Goal: Transaction & Acquisition: Purchase product/service

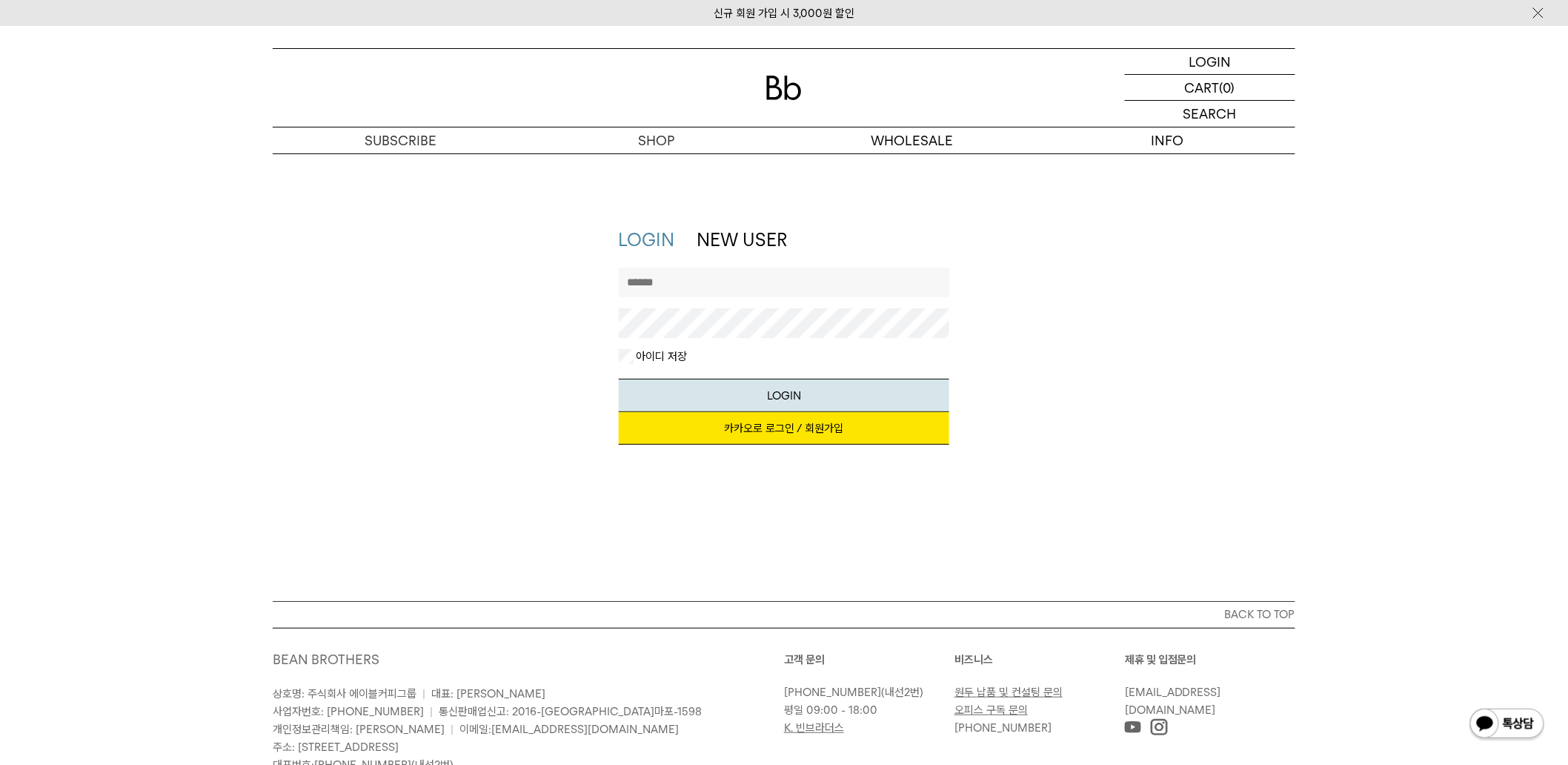
click at [767, 427] on link "카카오로 로그인 / 회원가입" at bounding box center [784, 428] width 331 height 32
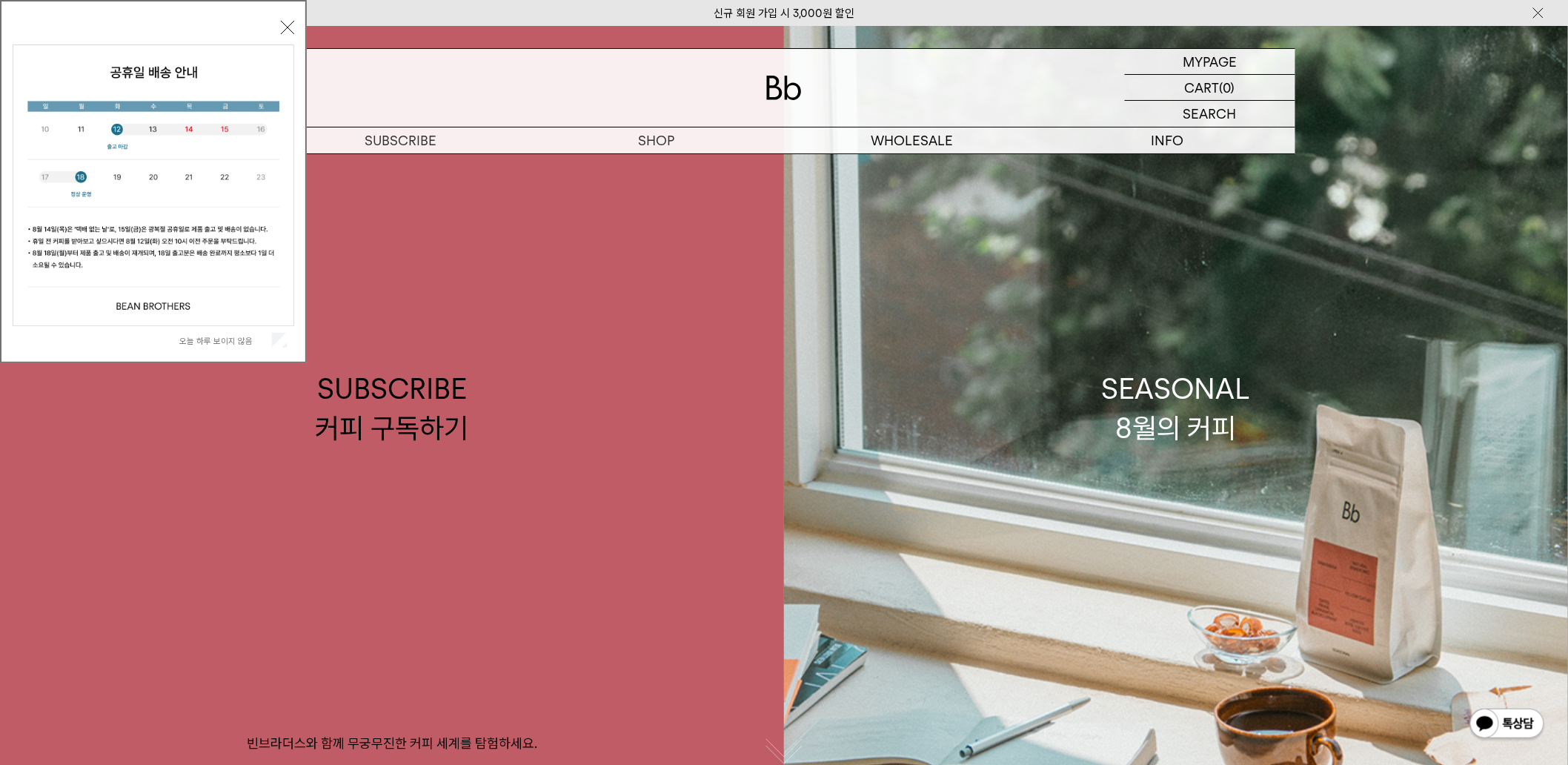
click at [286, 28] on button "닫기" at bounding box center [287, 28] width 13 height 13
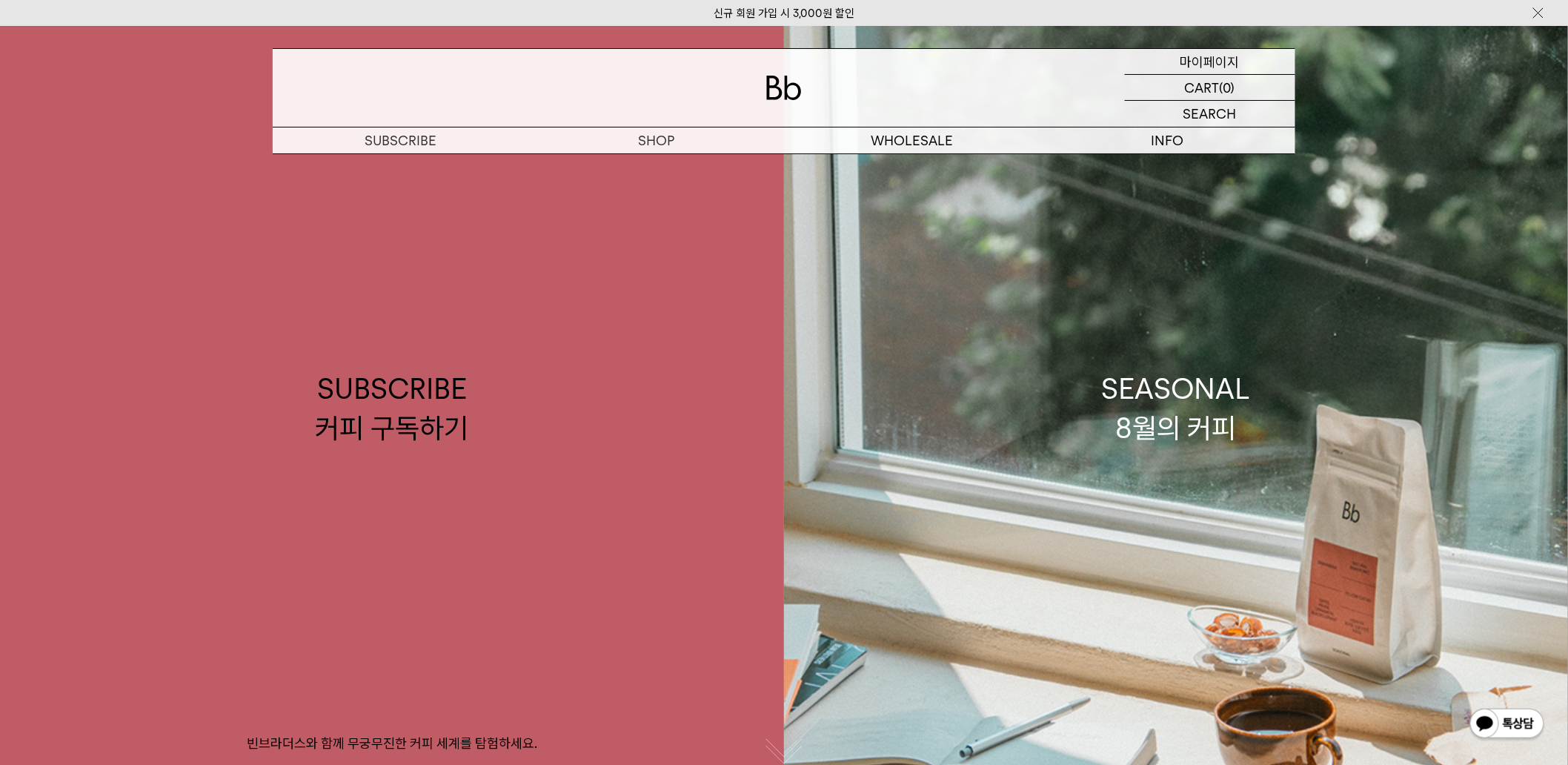
click at [1217, 68] on p "마이페이지" at bounding box center [1209, 62] width 59 height 26
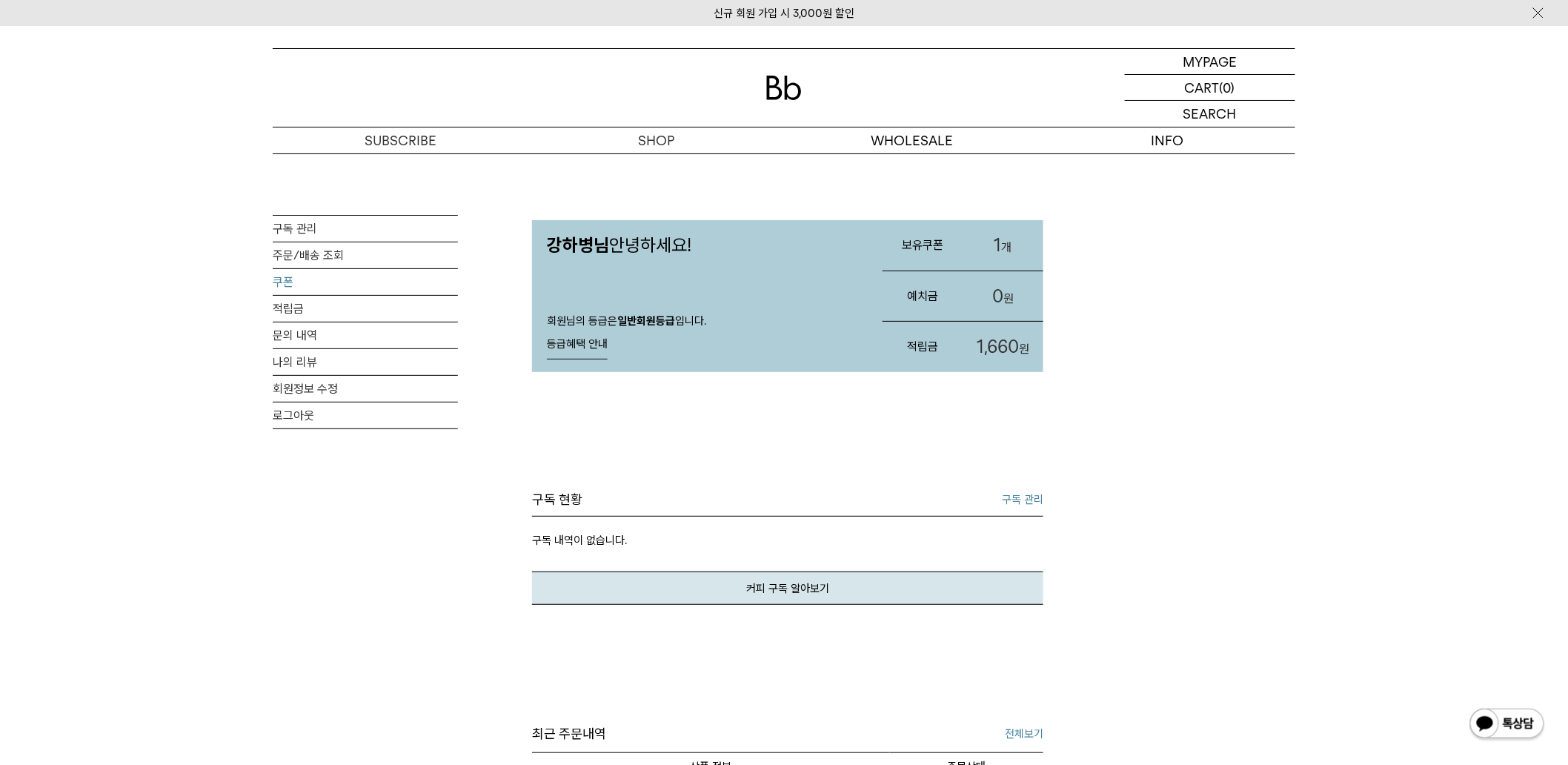
click at [289, 285] on link "쿠폰" at bounding box center [364, 282] width 185 height 26
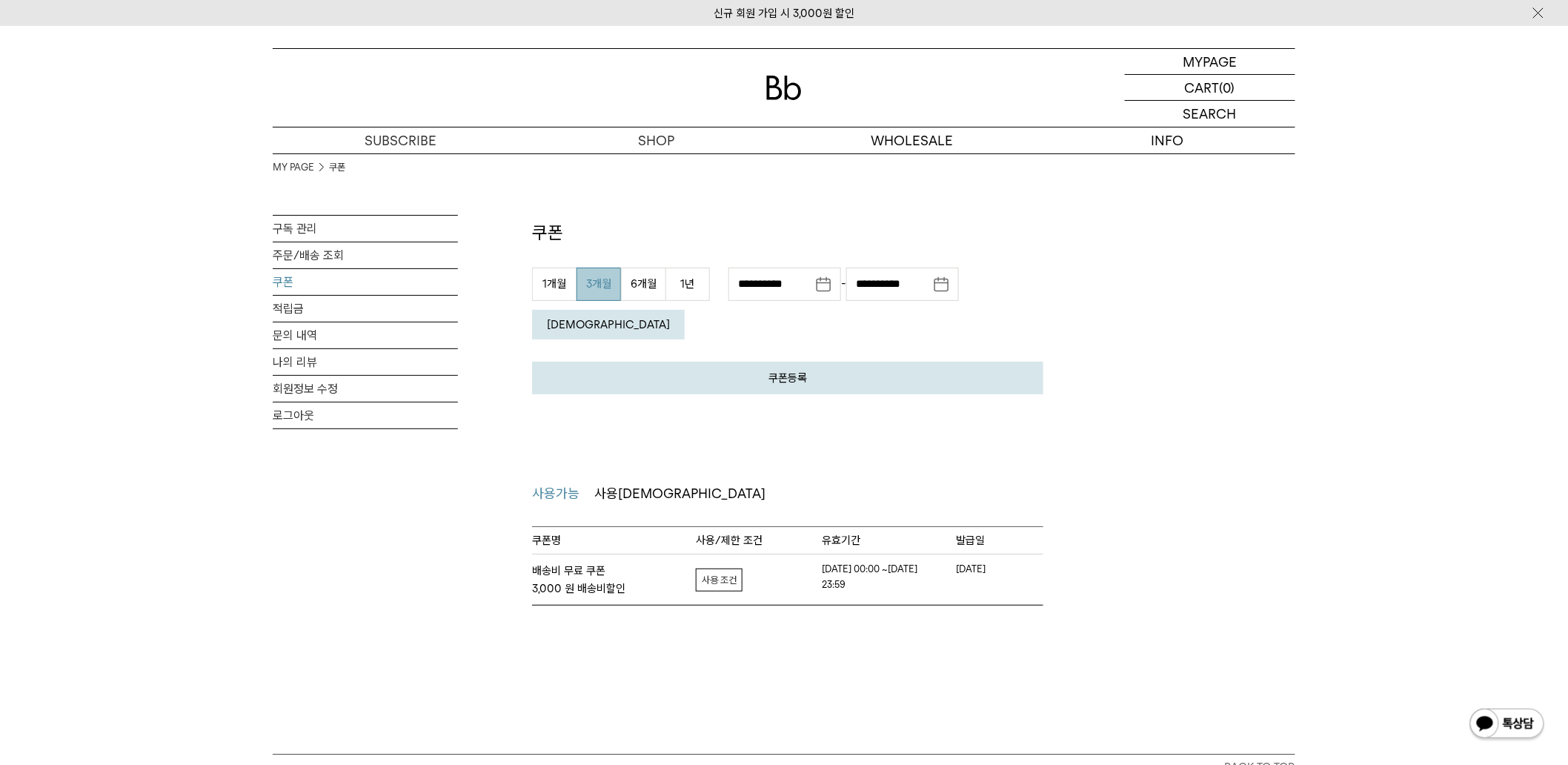
click at [730, 569] on link "자세히보기" at bounding box center [718, 580] width 46 height 23
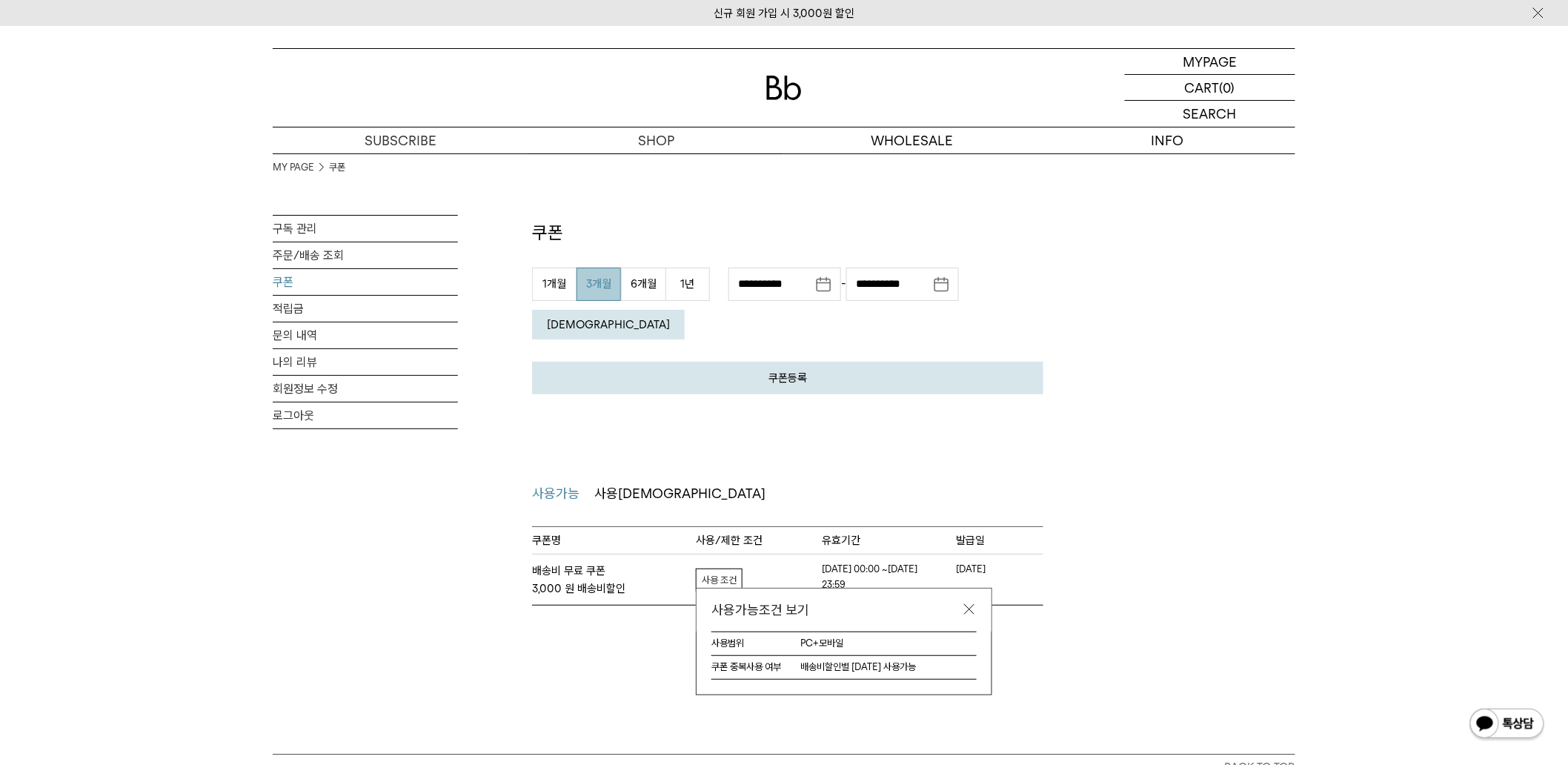
click at [662, 166] on div "쿠폰 쿠폰등록 발급 받으신 쿠폰 인증 번호를 아래에 입력해주세요. (8자리 ~ 12자리) 취소 등록" at bounding box center [787, 380] width 511 height 452
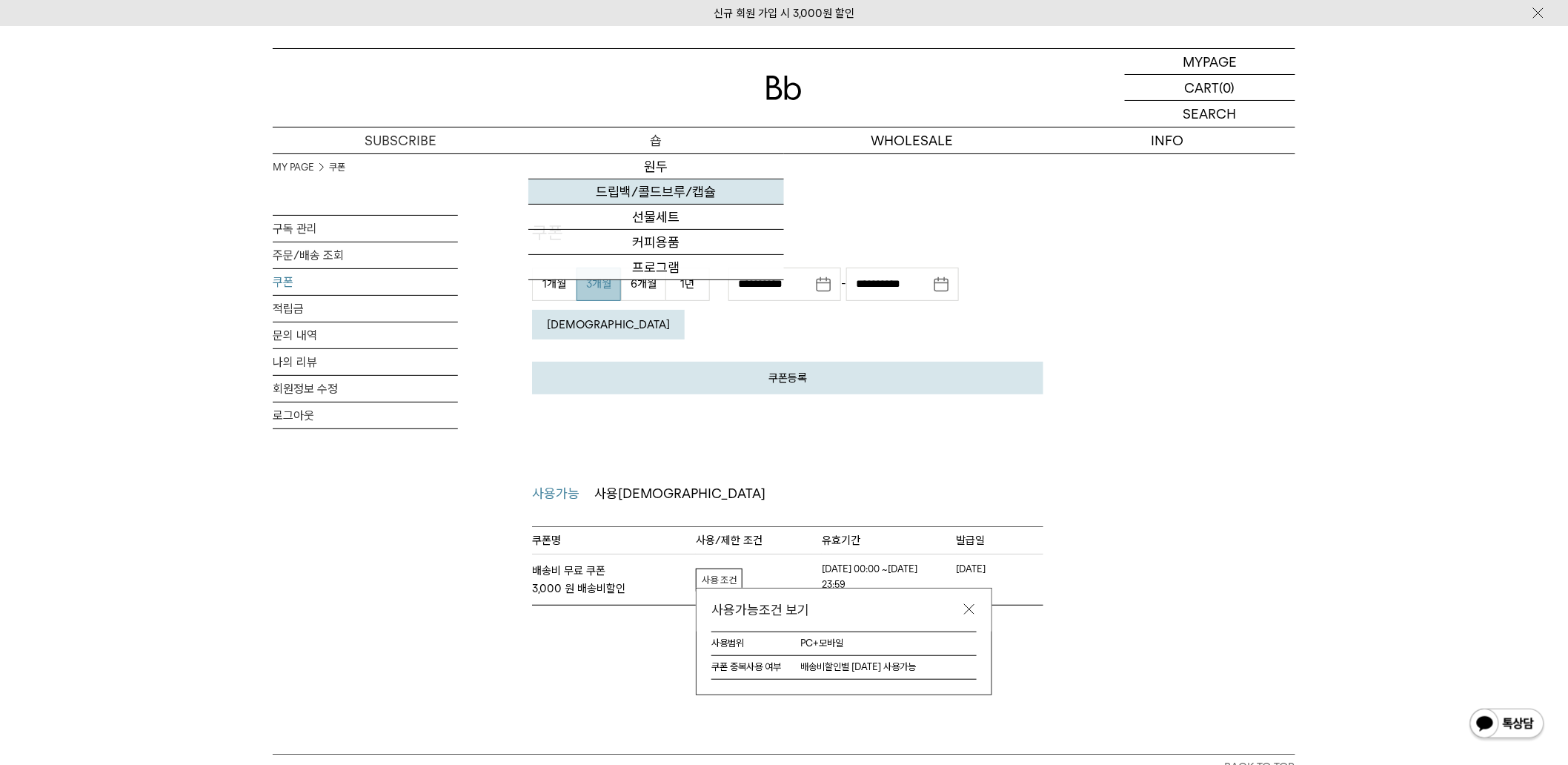
click at [663, 193] on link "드립백/콜드브루/캡슐" at bounding box center [655, 192] width 255 height 26
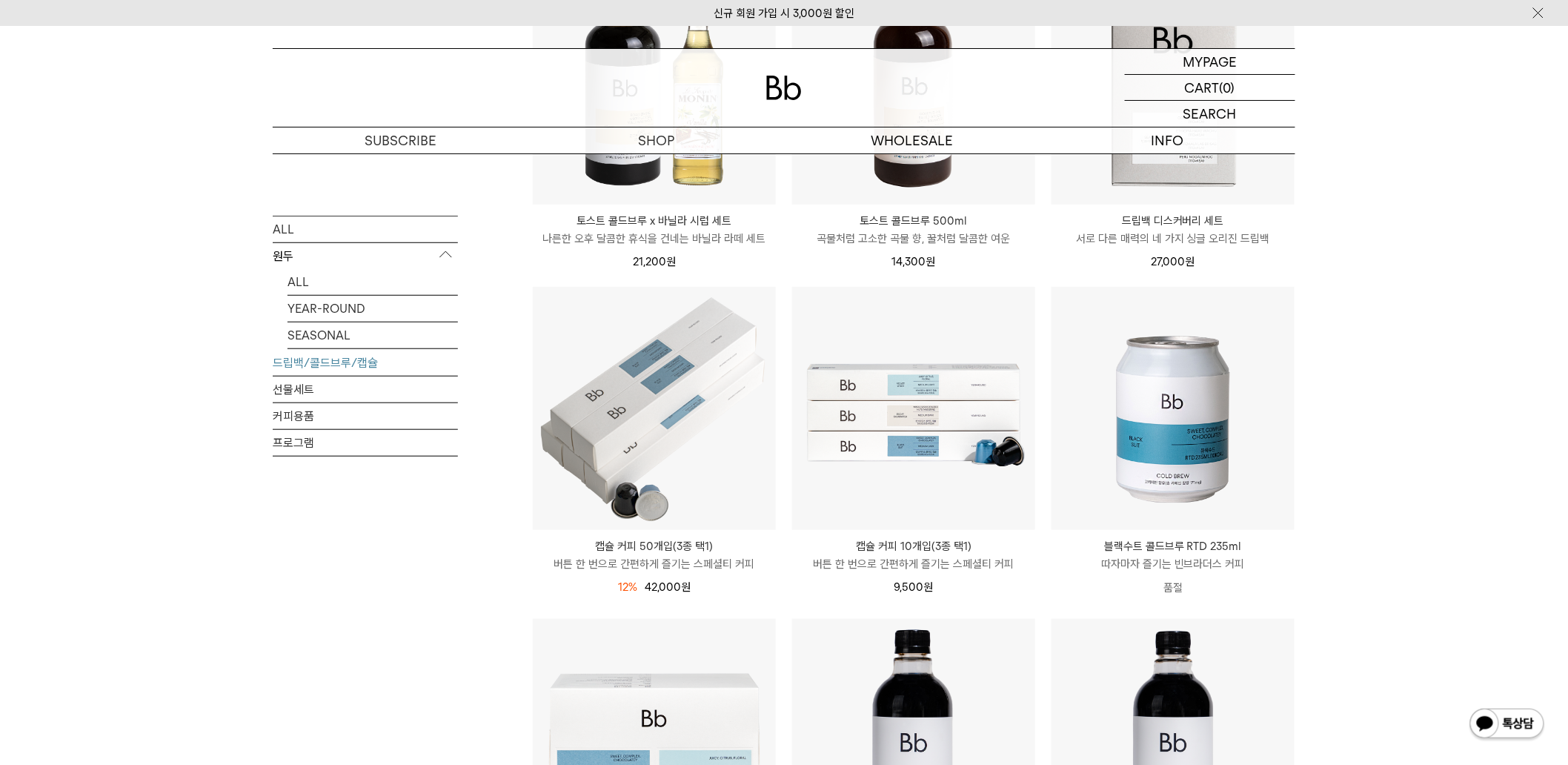
scroll to position [219, 0]
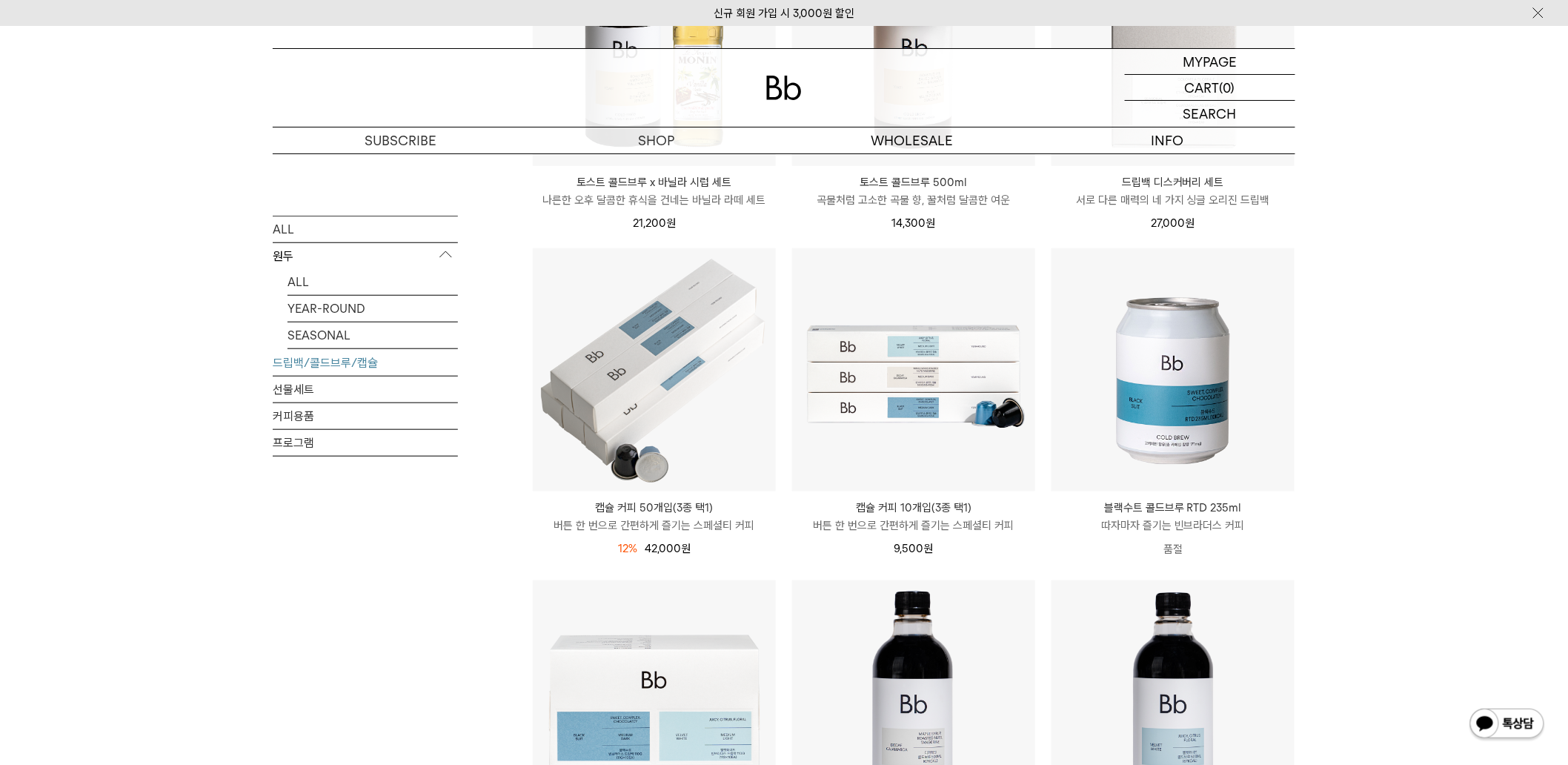
drag, startPoint x: 2, startPoint y: 339, endPoint x: 26, endPoint y: 523, distance: 185.6
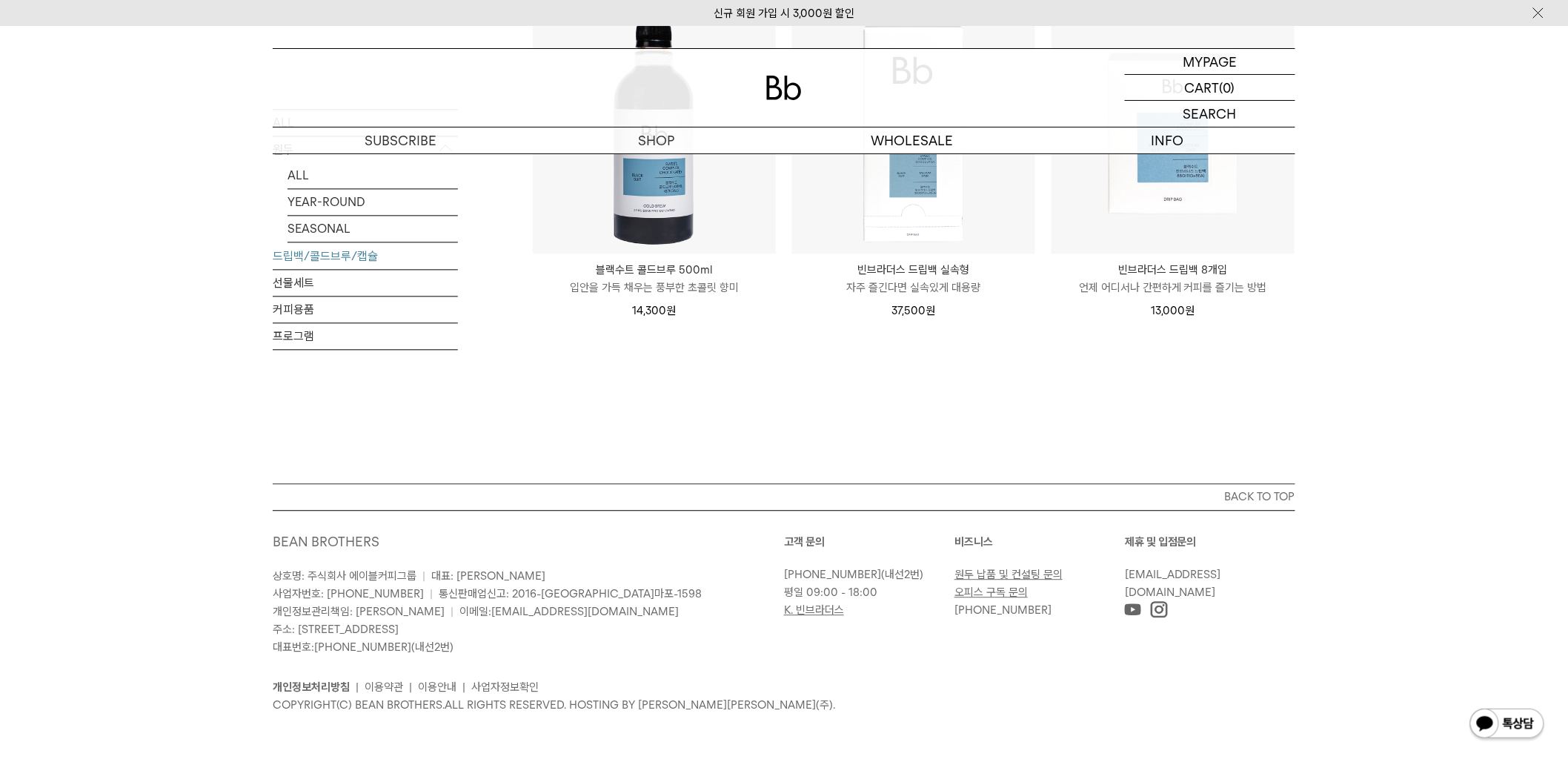
scroll to position [1167, 0]
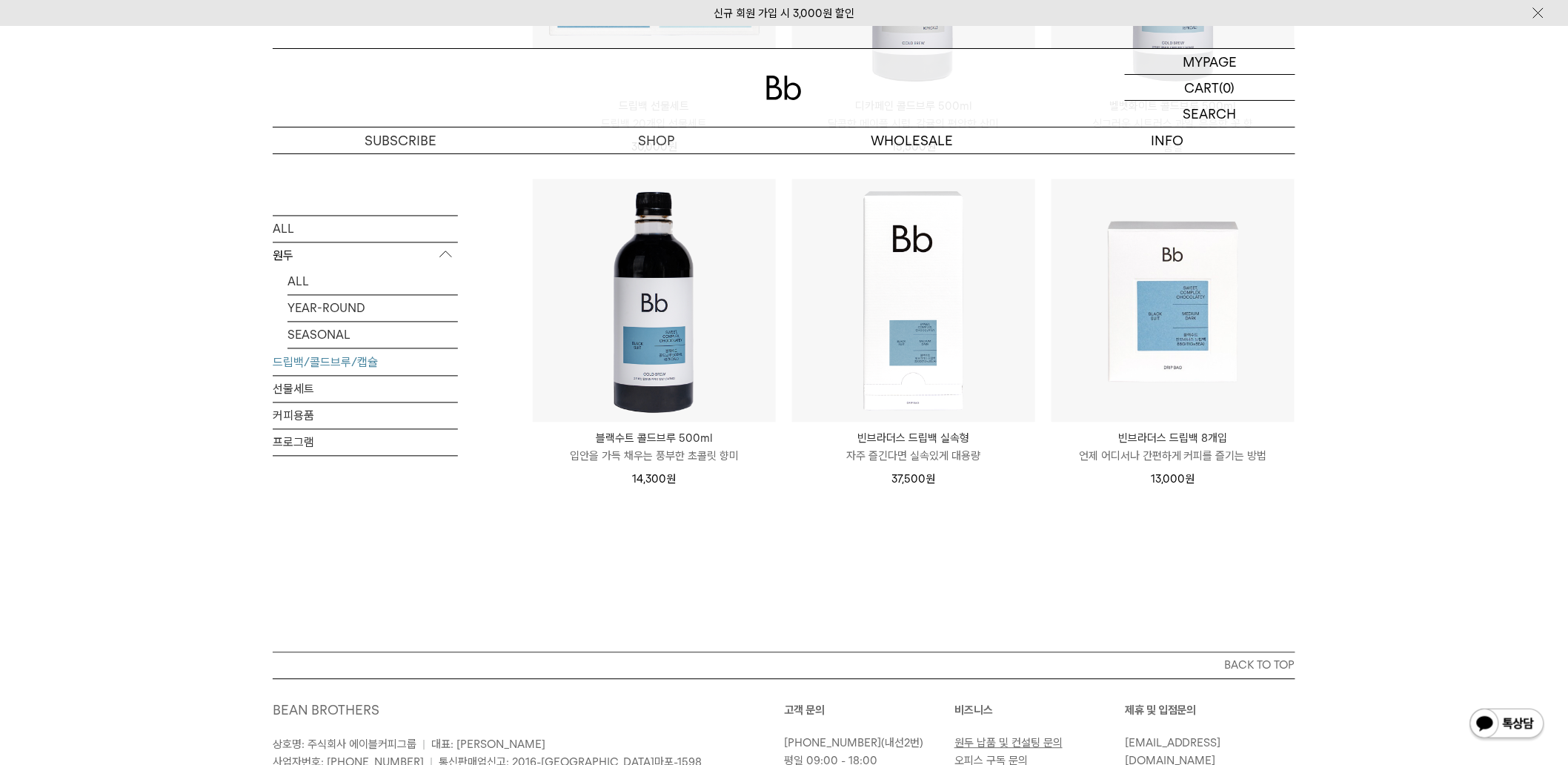
drag, startPoint x: 720, startPoint y: 550, endPoint x: 752, endPoint y: 478, distance: 78.8
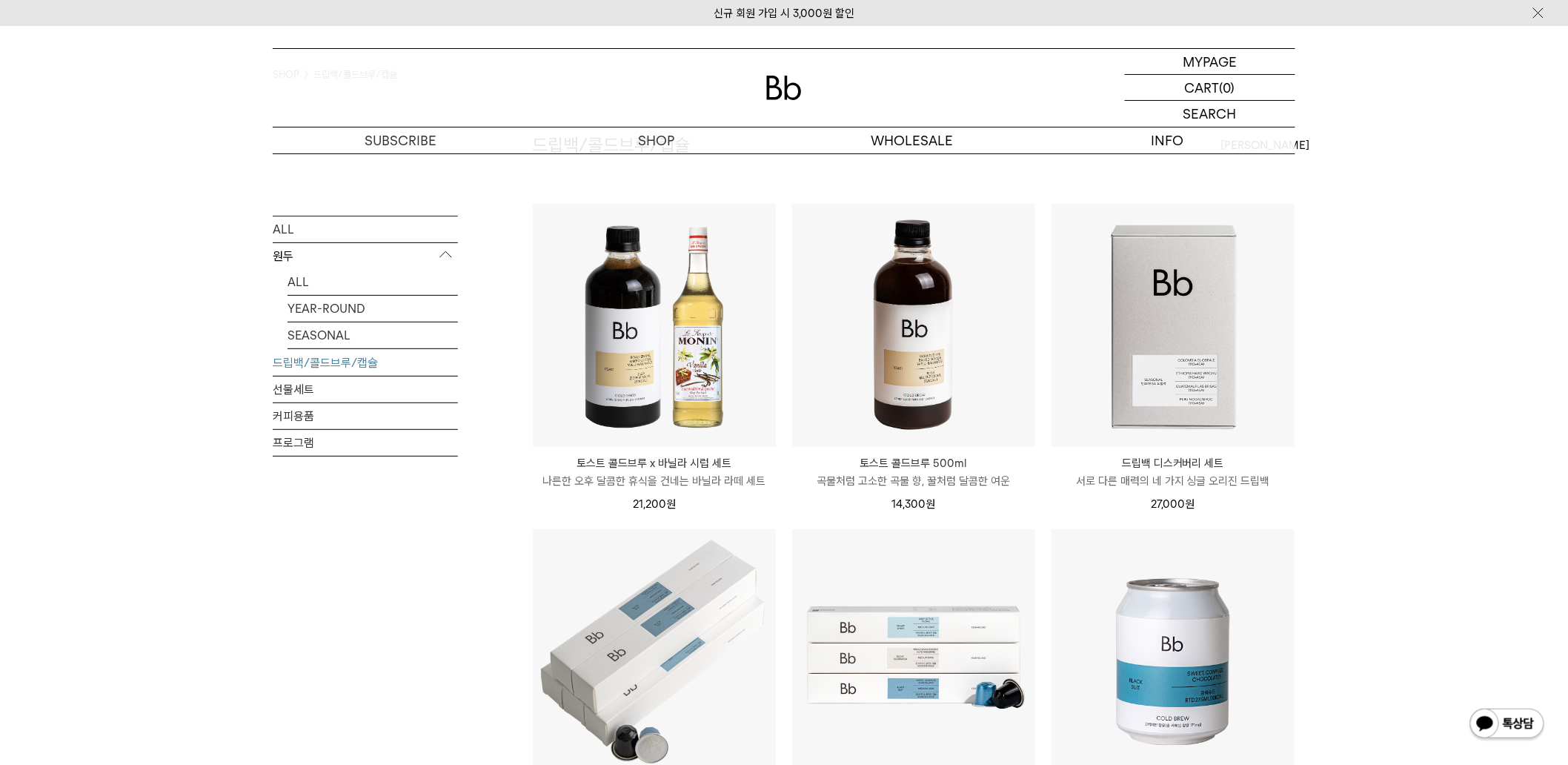
scroll to position [863, 0]
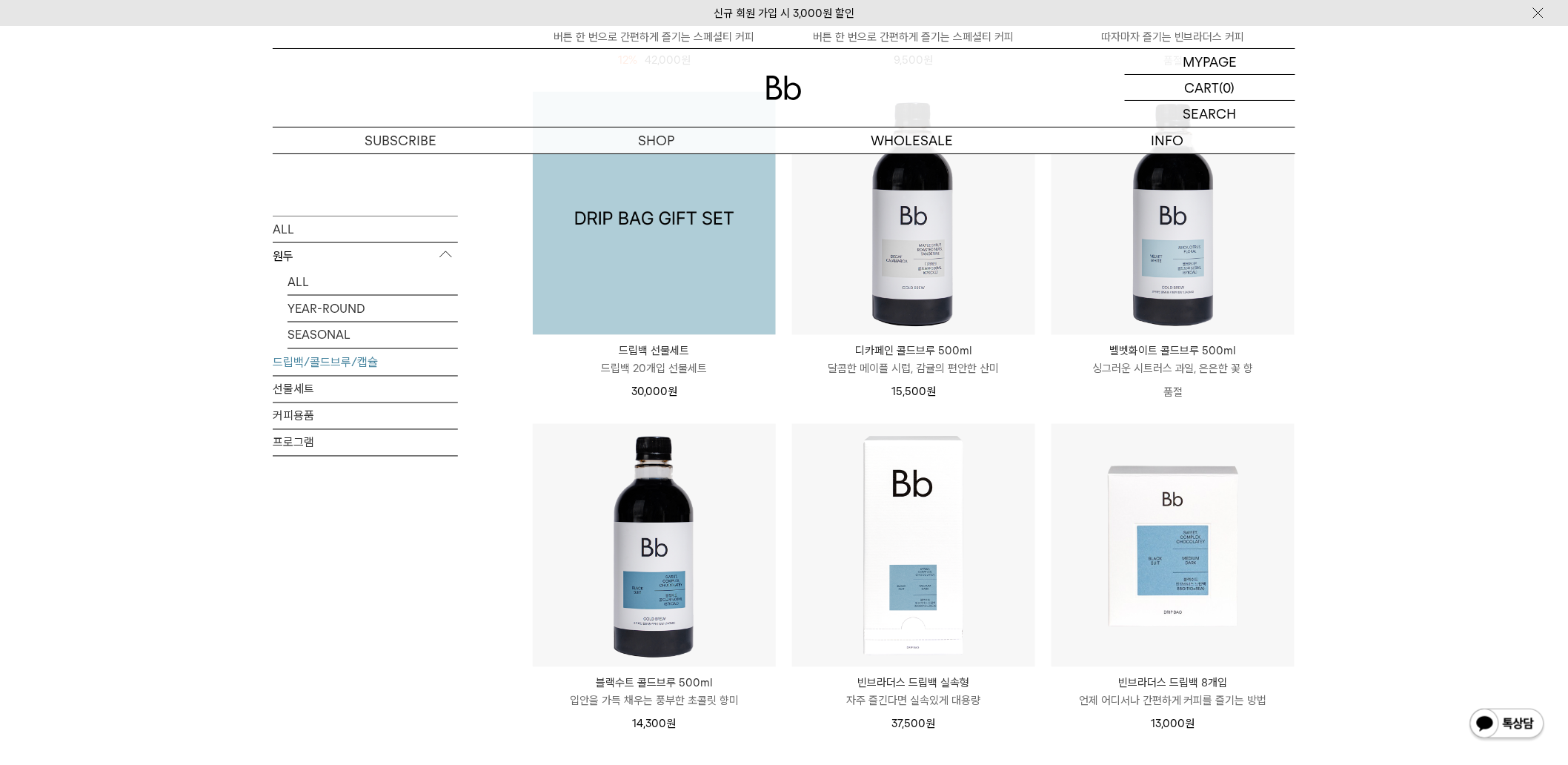
click at [687, 230] on img at bounding box center [655, 214] width 243 height 243
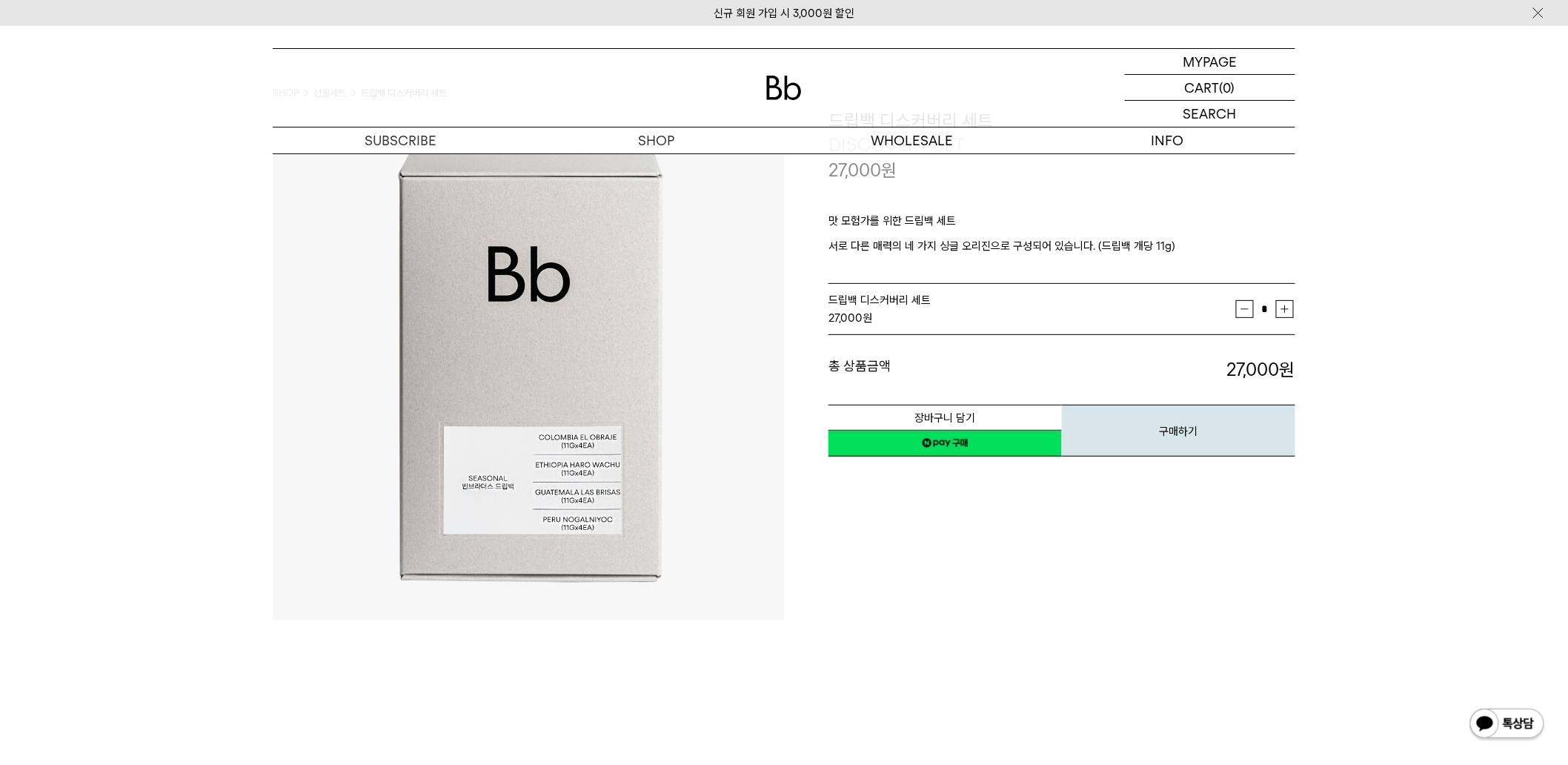
scroll to position [59, 0]
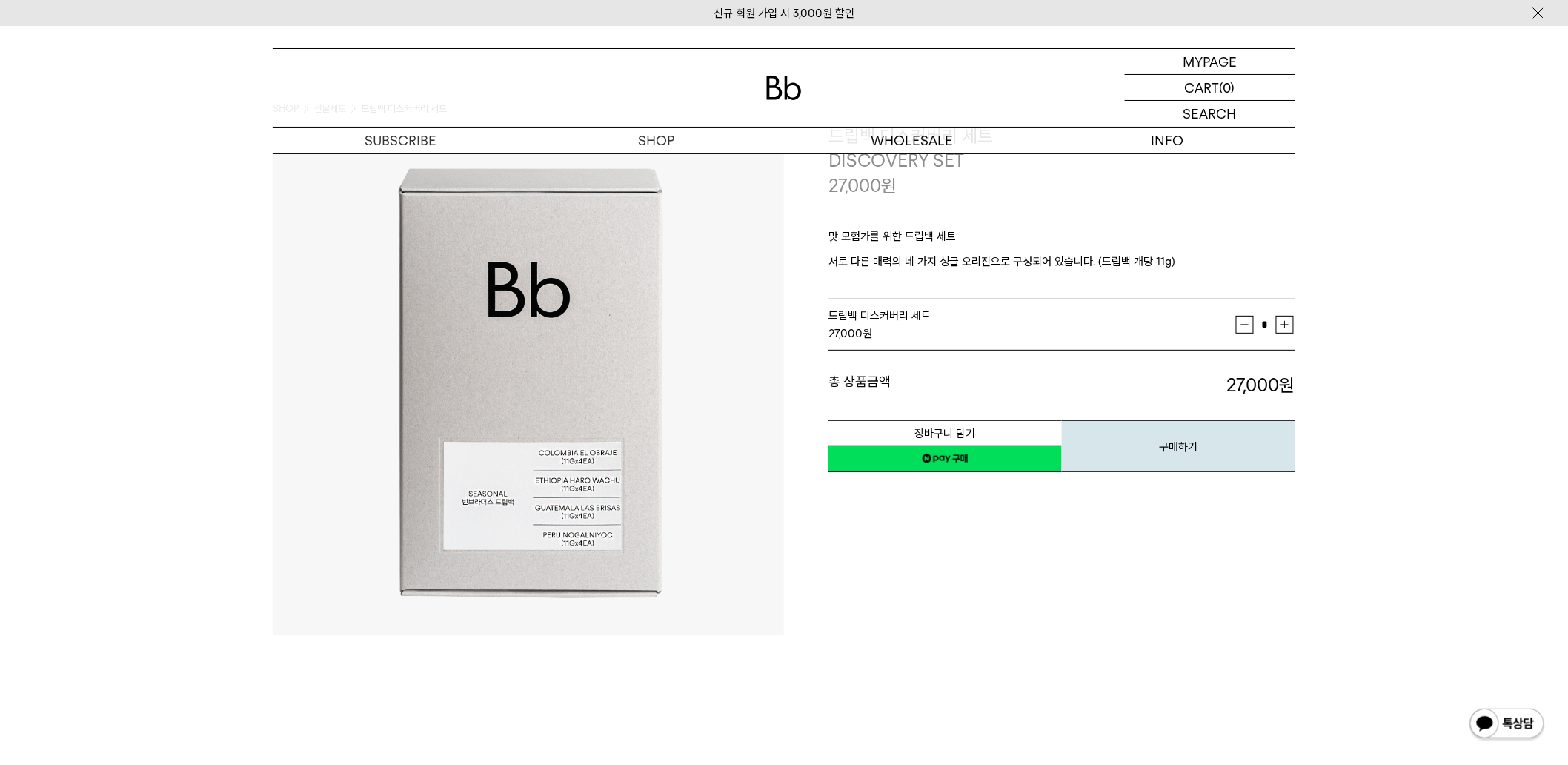
drag, startPoint x: 1010, startPoint y: 234, endPoint x: 899, endPoint y: 237, distance: 111.0
click at [899, 237] on p "맛 모험가를 위한 드립백 세트" at bounding box center [1061, 240] width 467 height 26
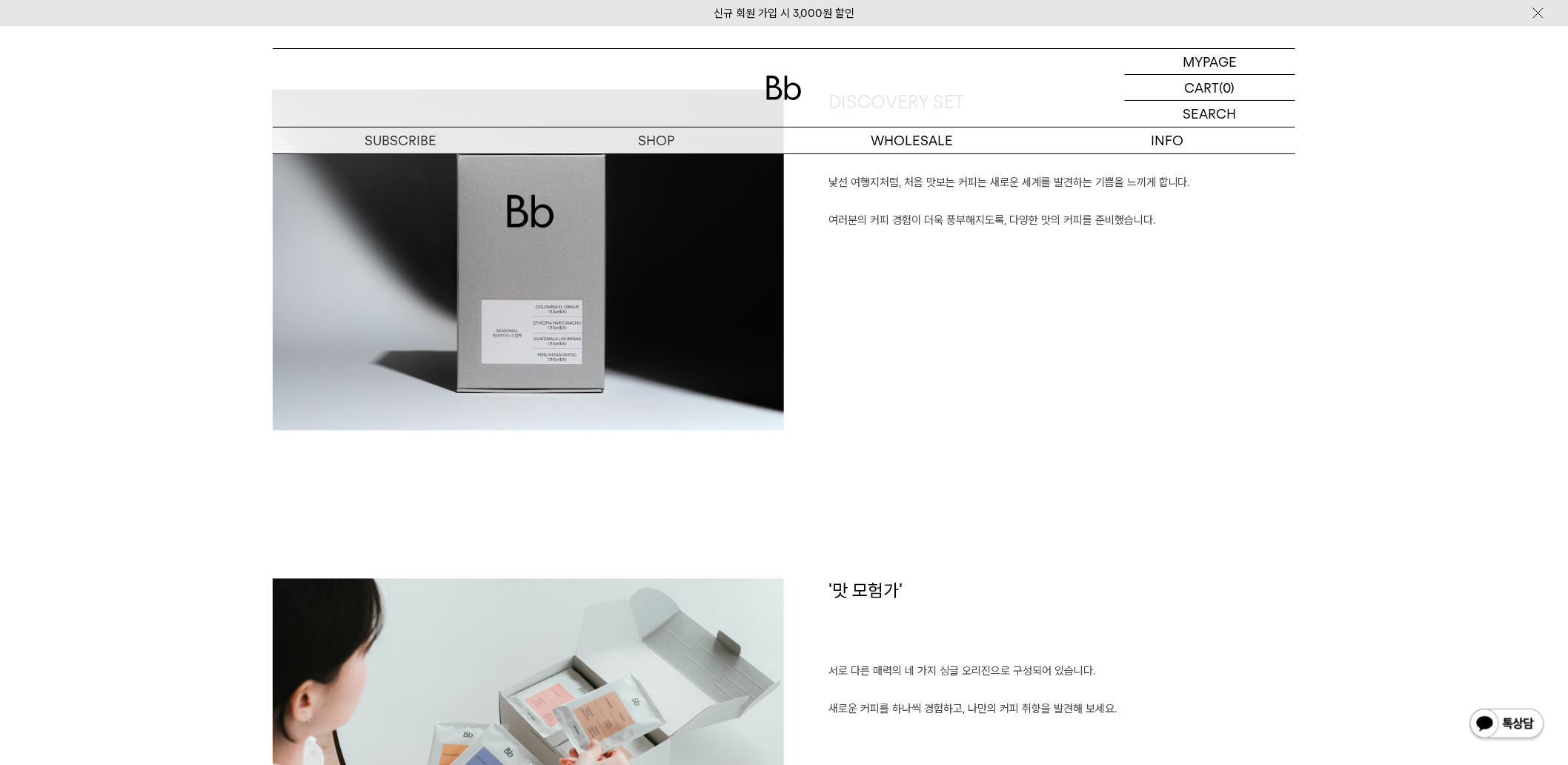
drag, startPoint x: 950, startPoint y: 246, endPoint x: 937, endPoint y: 261, distance: 19.8
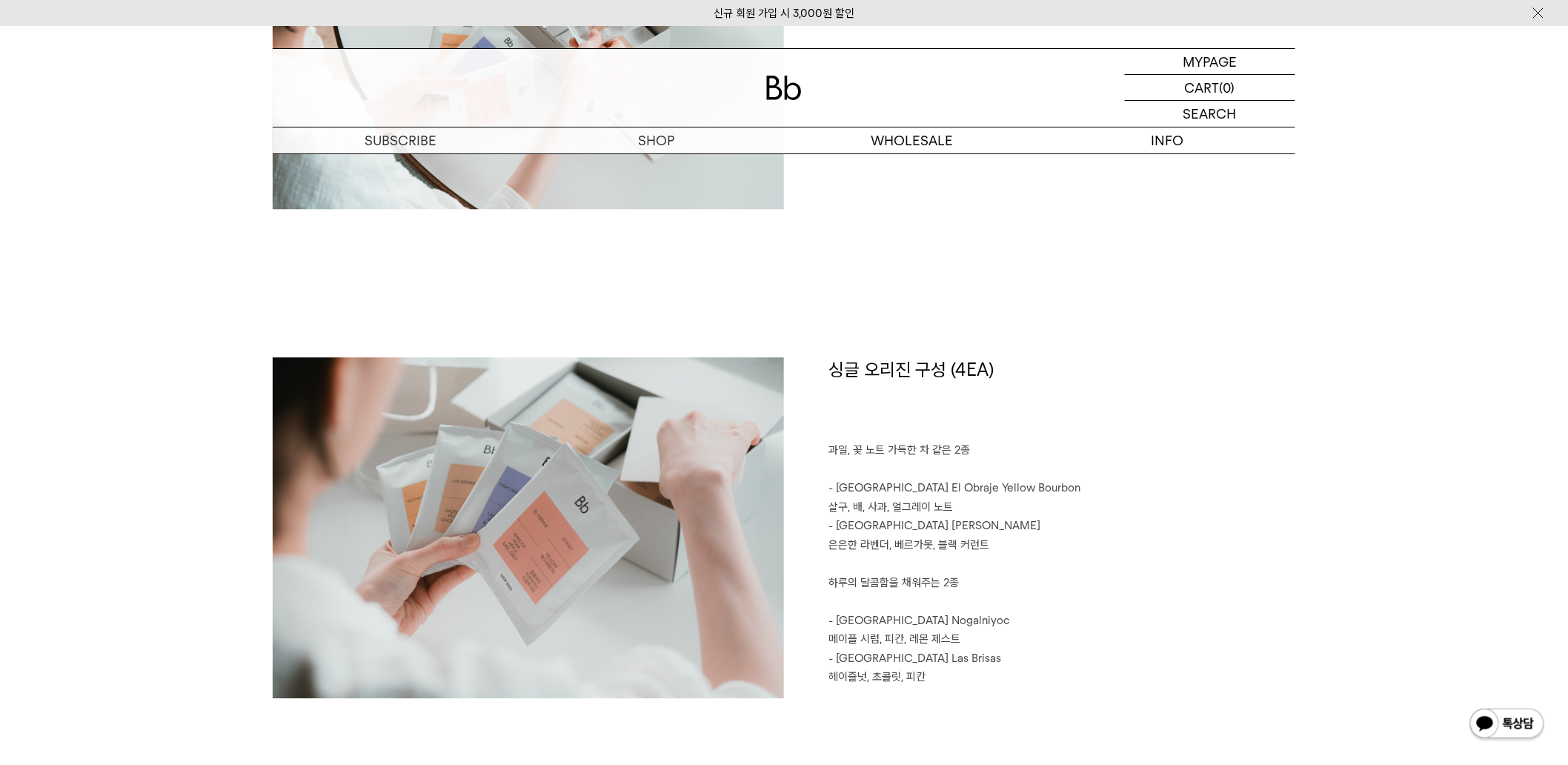
scroll to position [1757, 0]
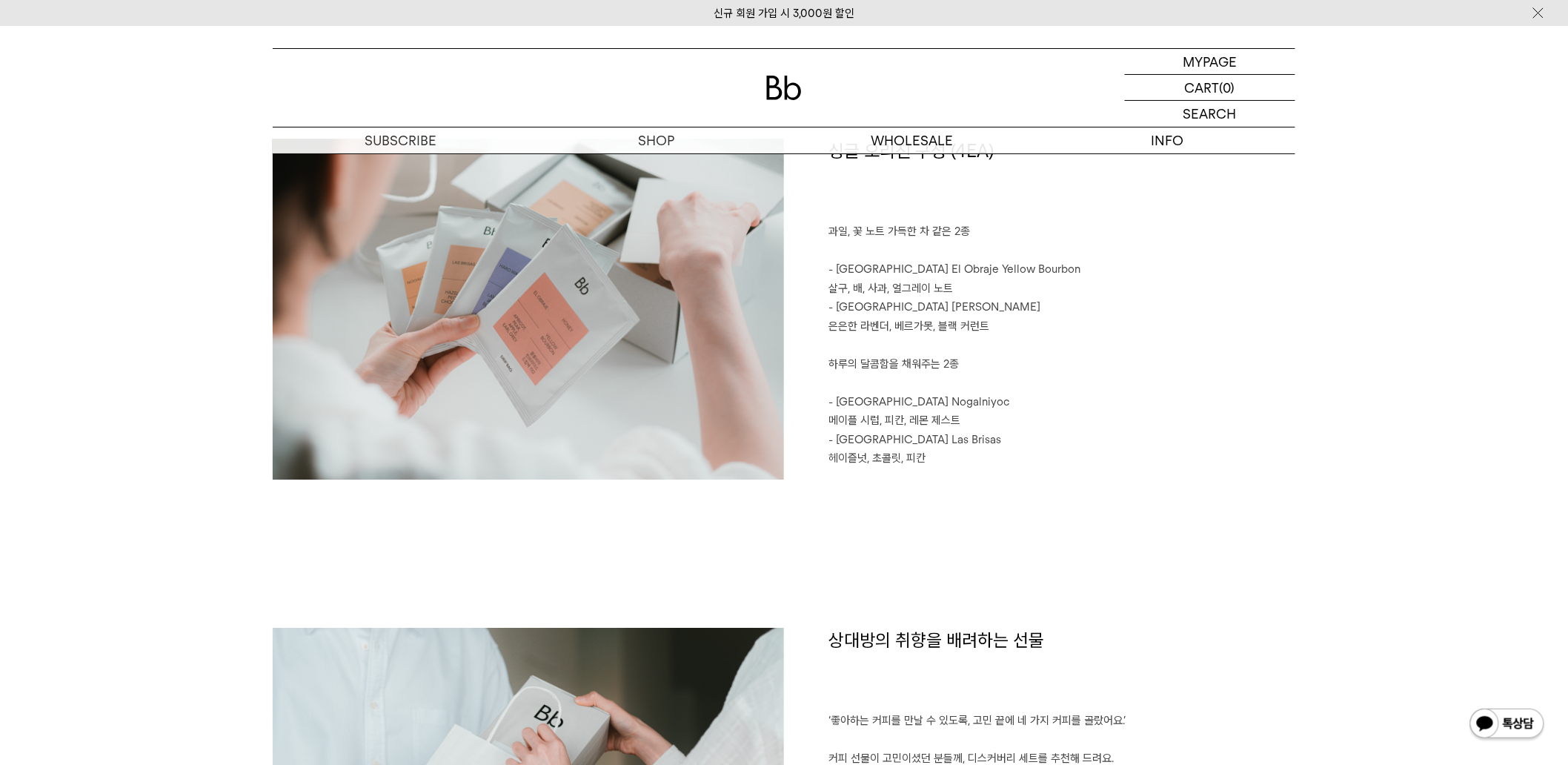
drag, startPoint x: 888, startPoint y: 282, endPoint x: 878, endPoint y: 284, distance: 10.2
drag, startPoint x: 878, startPoint y: 284, endPoint x: 870, endPoint y: 278, distance: 10.0
click at [870, 278] on p "- Colombia El Obraje Yellow Bourbon 살구, 배, 사과, 얼그레이 노트" at bounding box center [1061, 279] width 467 height 38
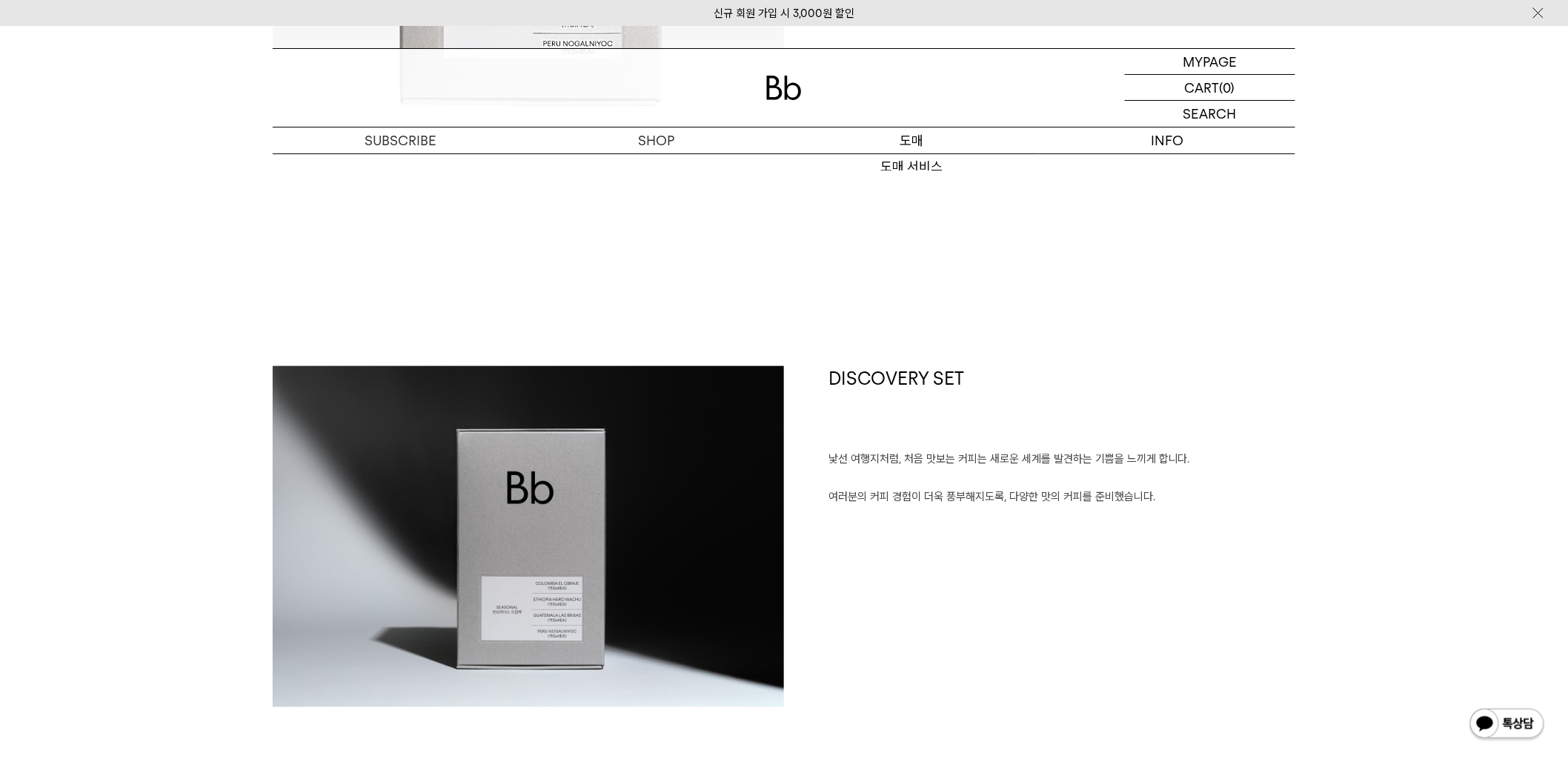
scroll to position [37, 0]
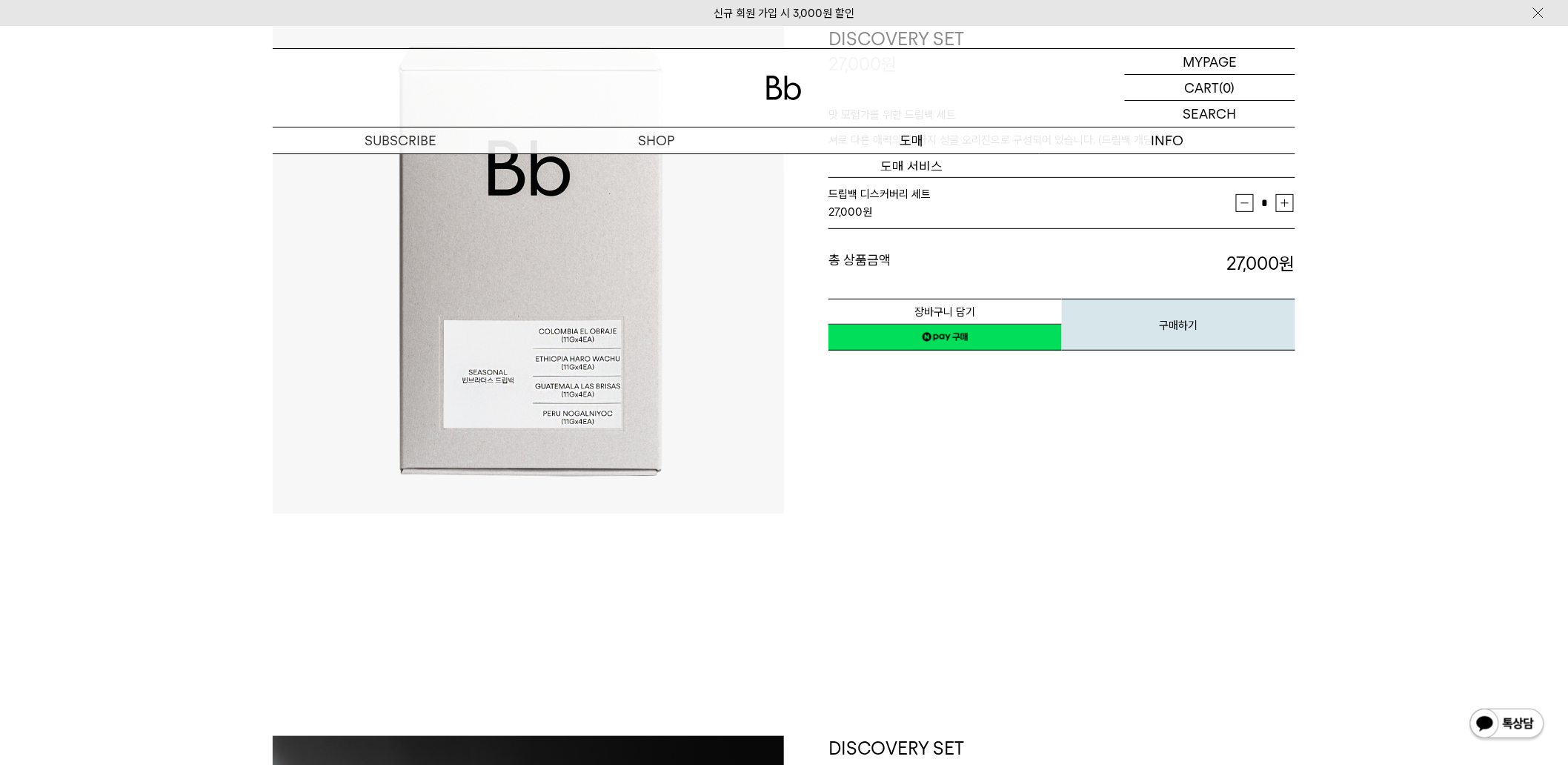
drag, startPoint x: 892, startPoint y: 334, endPoint x: 990, endPoint y: 150, distance: 208.5
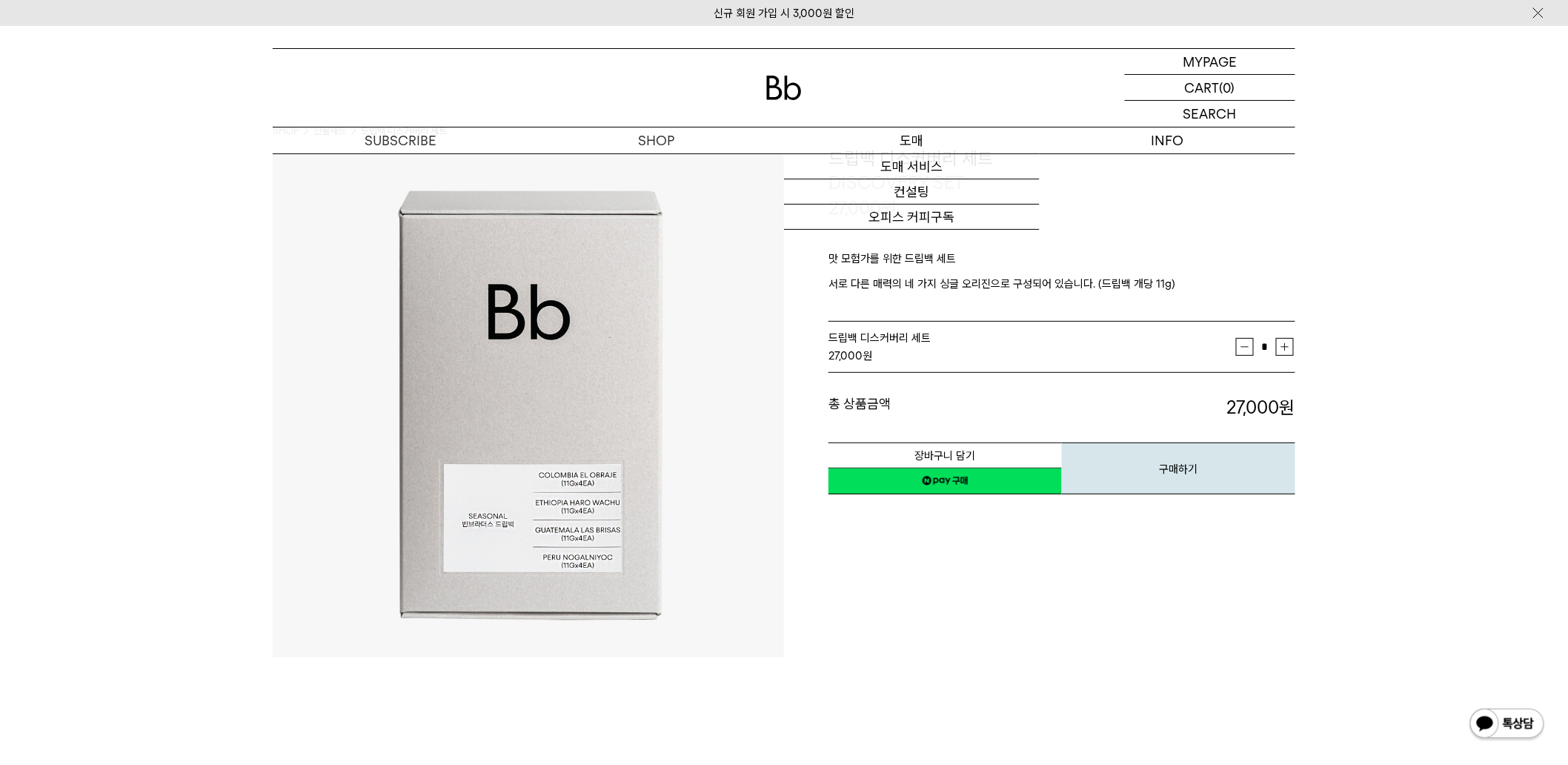
scroll to position [0, 0]
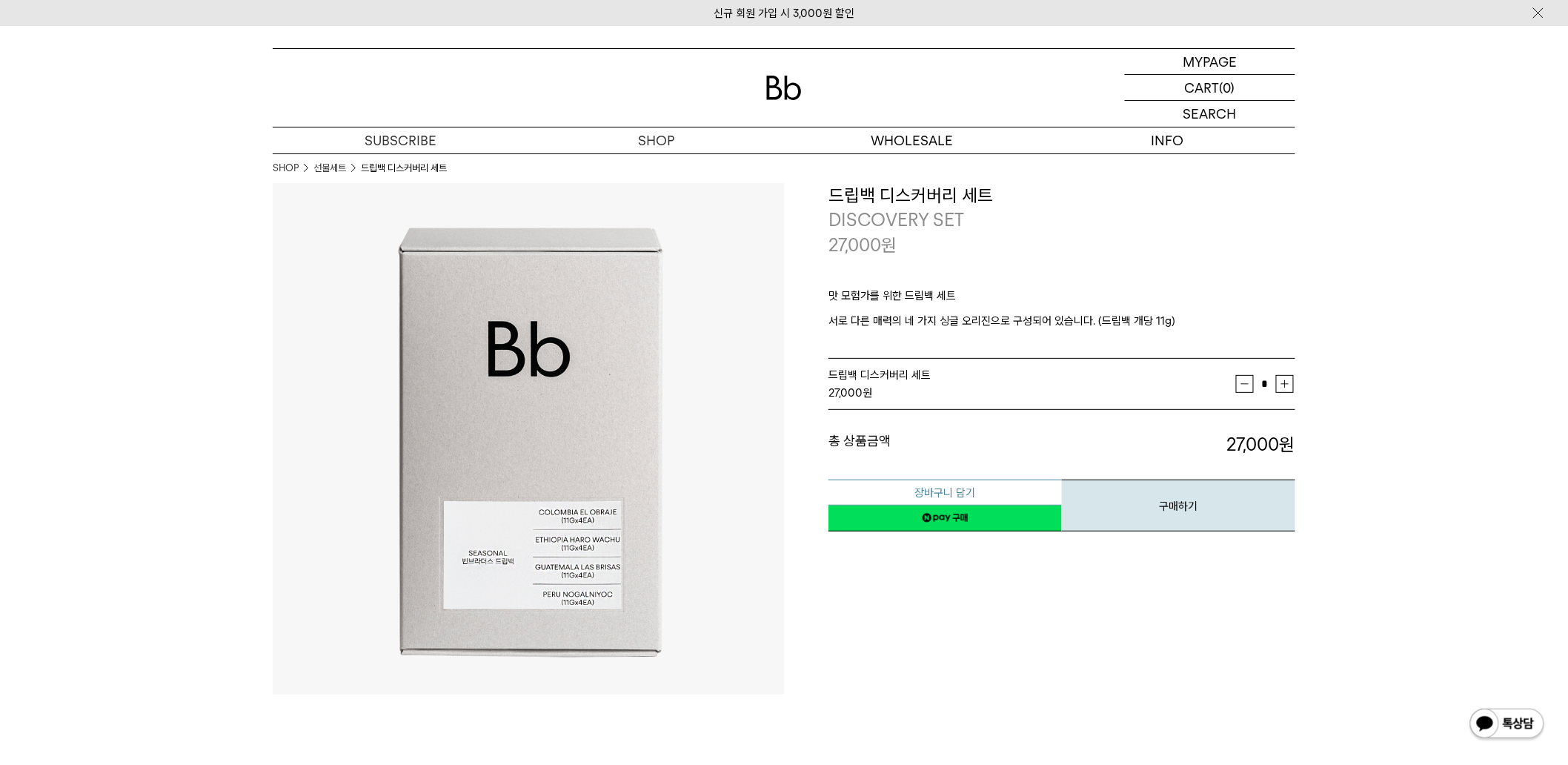
click at [983, 488] on button "장바구니 담기" at bounding box center [945, 492] width 233 height 26
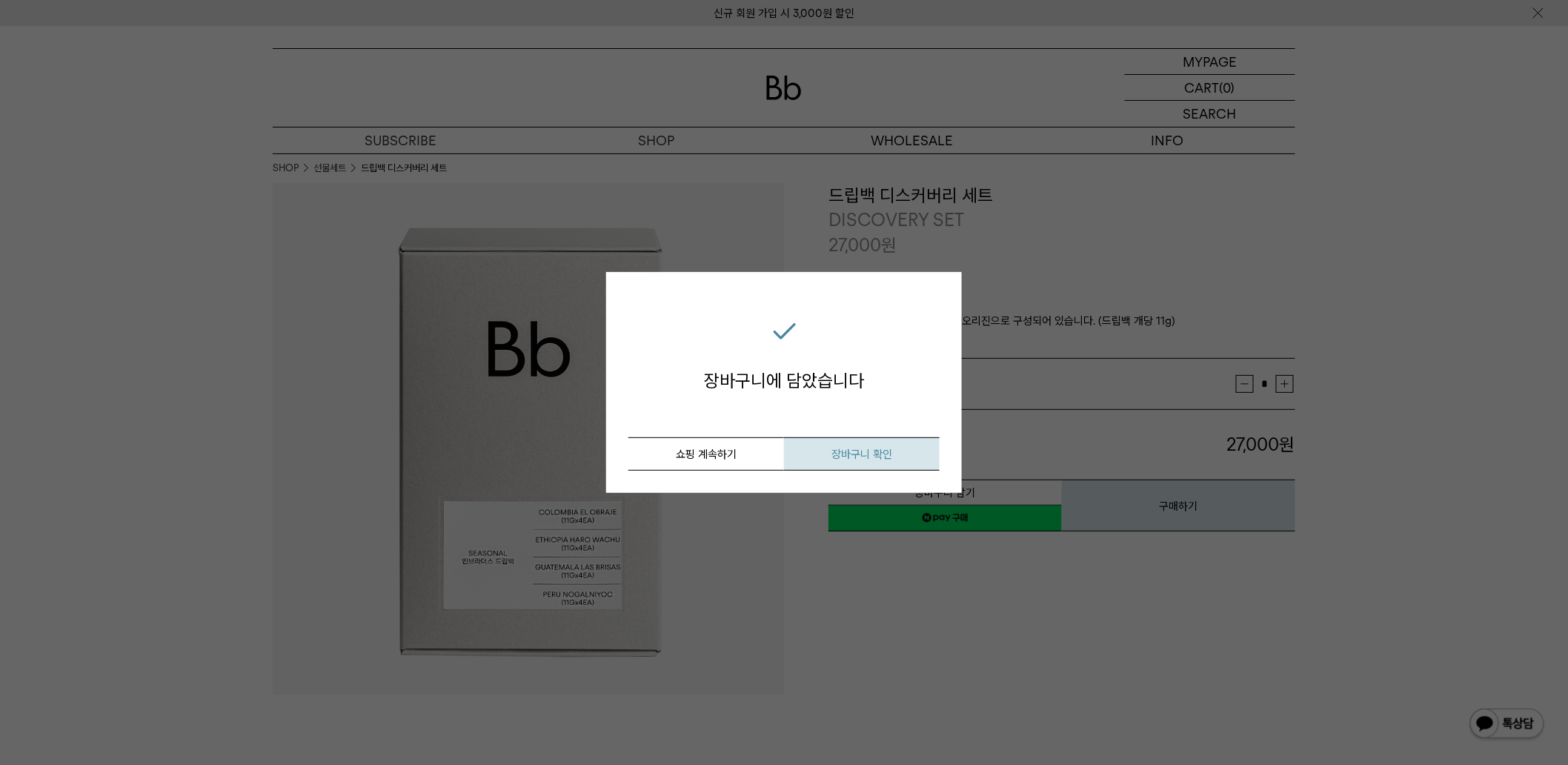
click at [854, 446] on button "장바구니 확인" at bounding box center [861, 454] width 156 height 33
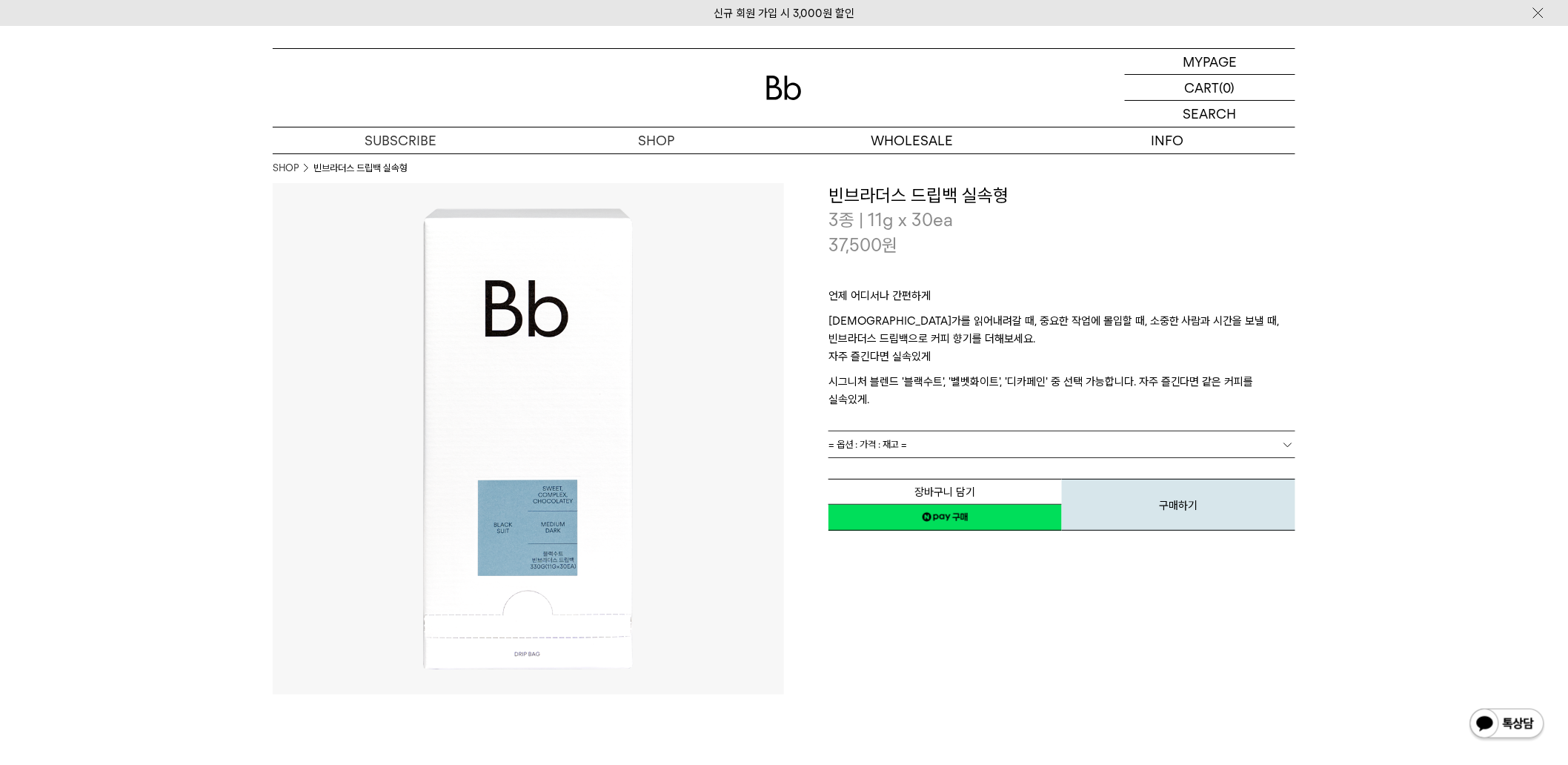
click at [968, 432] on link "= 옵션 : 가격 : 재고 =" at bounding box center [1061, 444] width 467 height 26
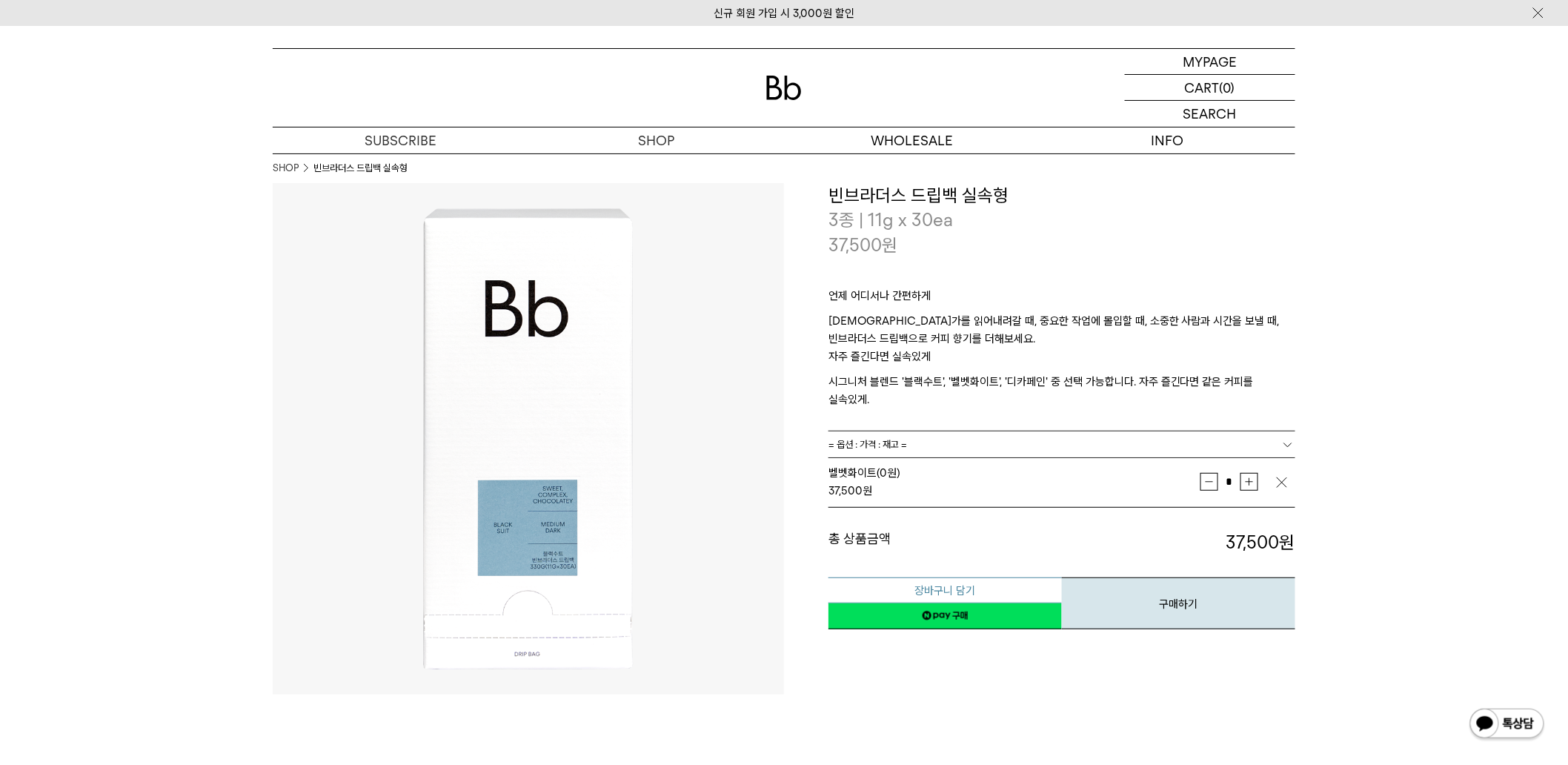
click at [991, 578] on button "장바구니 담기" at bounding box center [945, 590] width 233 height 26
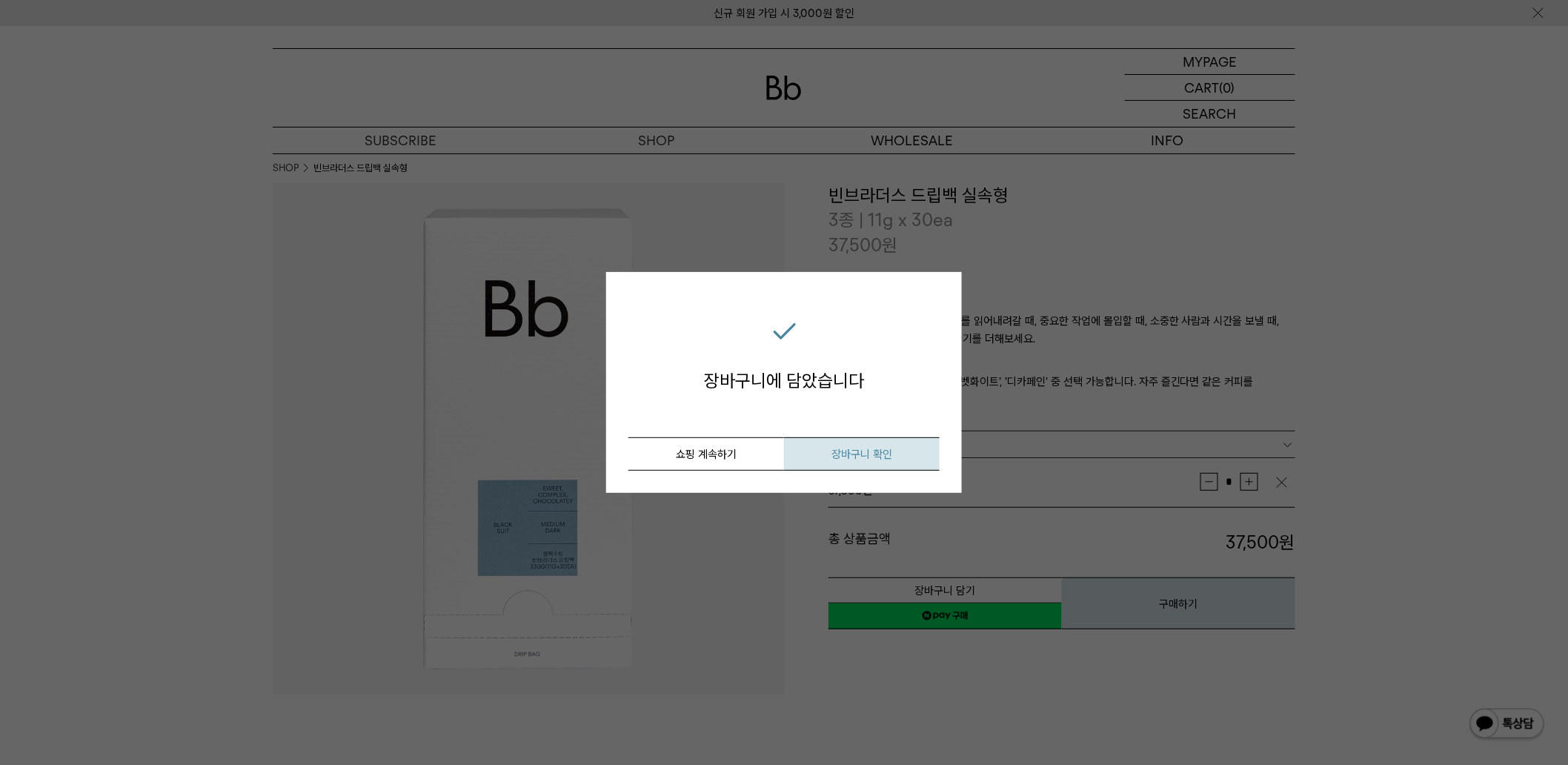
click at [838, 451] on span "장바구니 확인" at bounding box center [861, 455] width 61 height 13
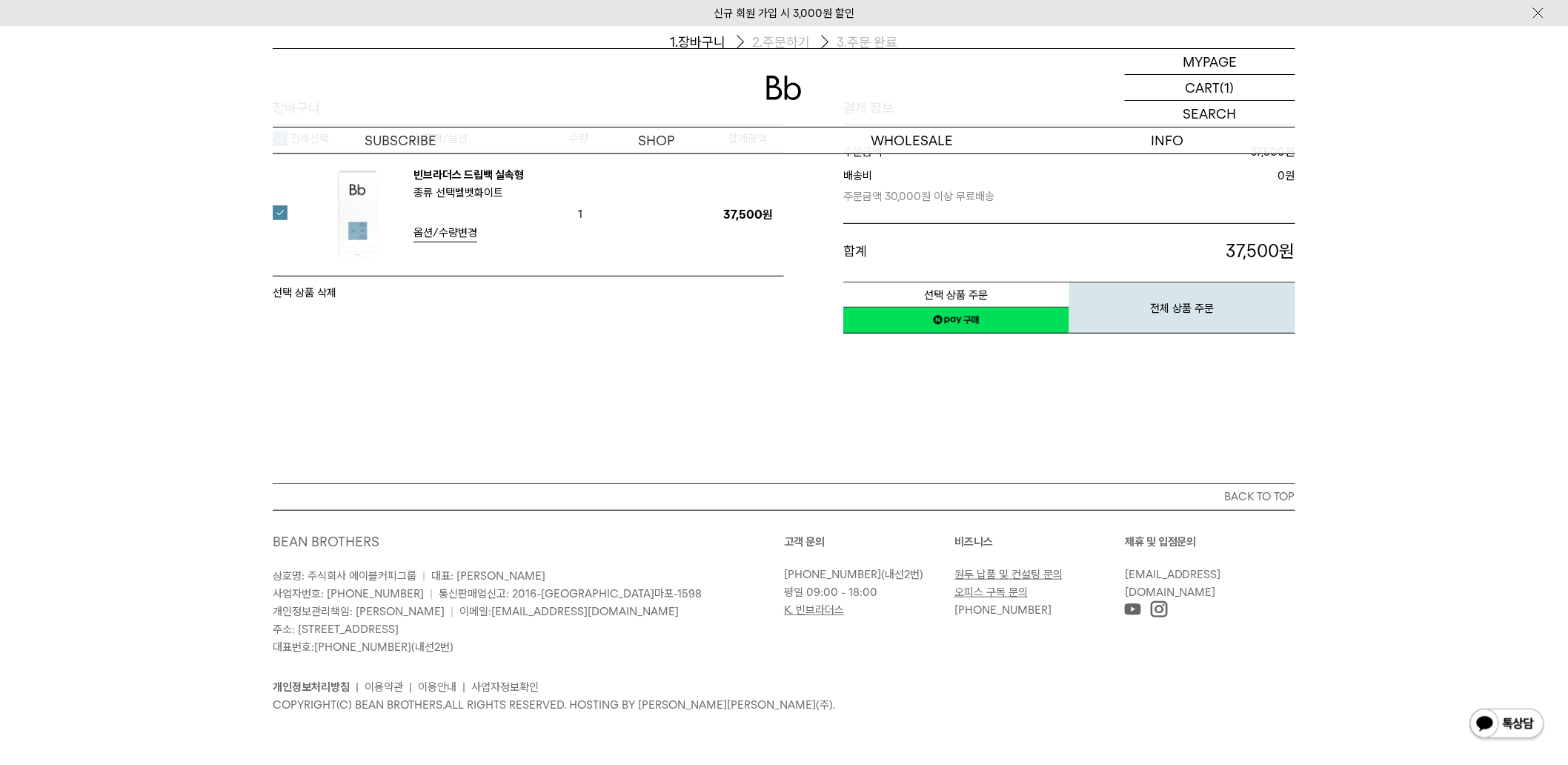
scroll to position [168, 0]
drag, startPoint x: 1149, startPoint y: 463, endPoint x: 970, endPoint y: 493, distance: 181.5
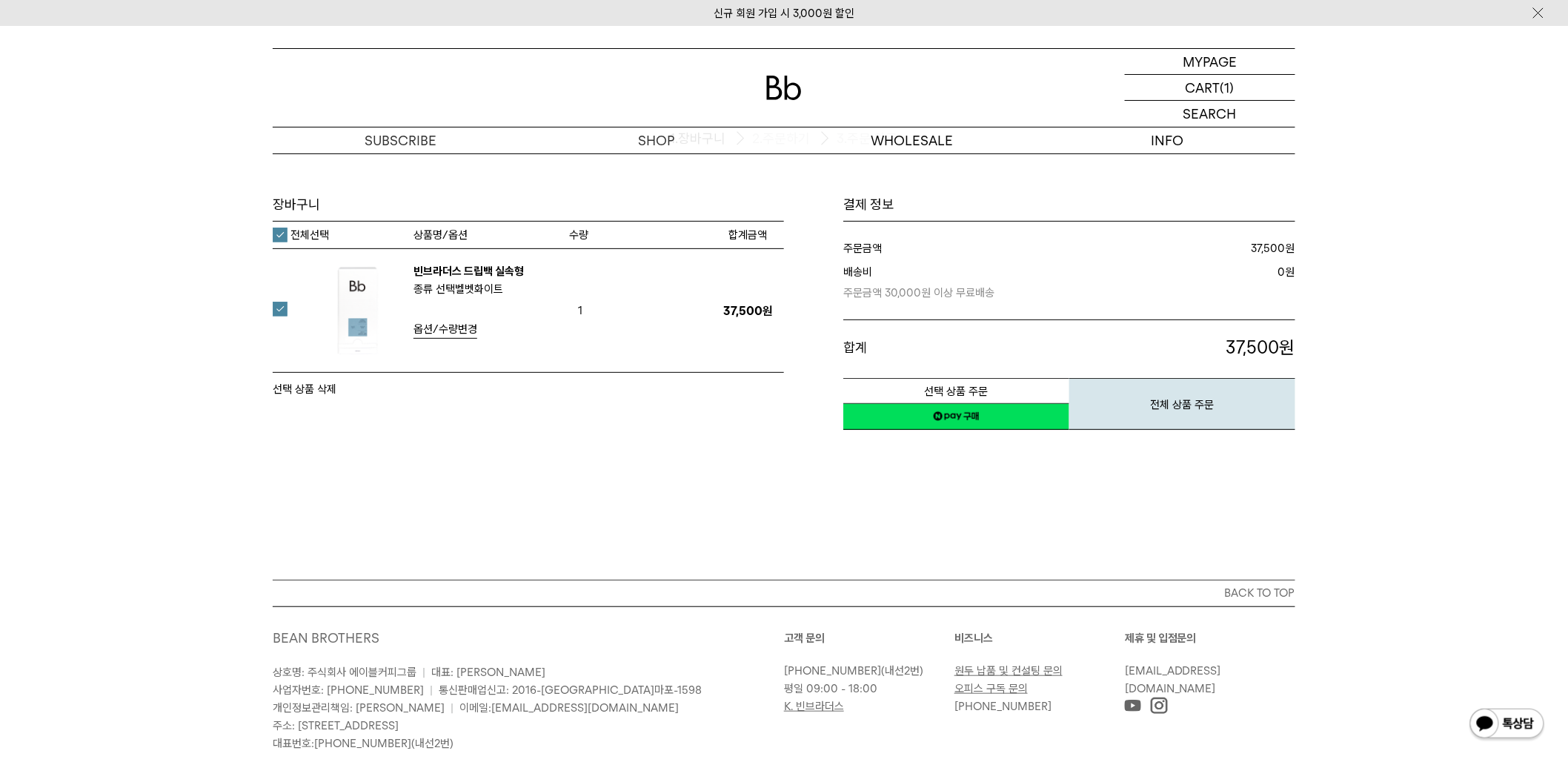
scroll to position [0, 0]
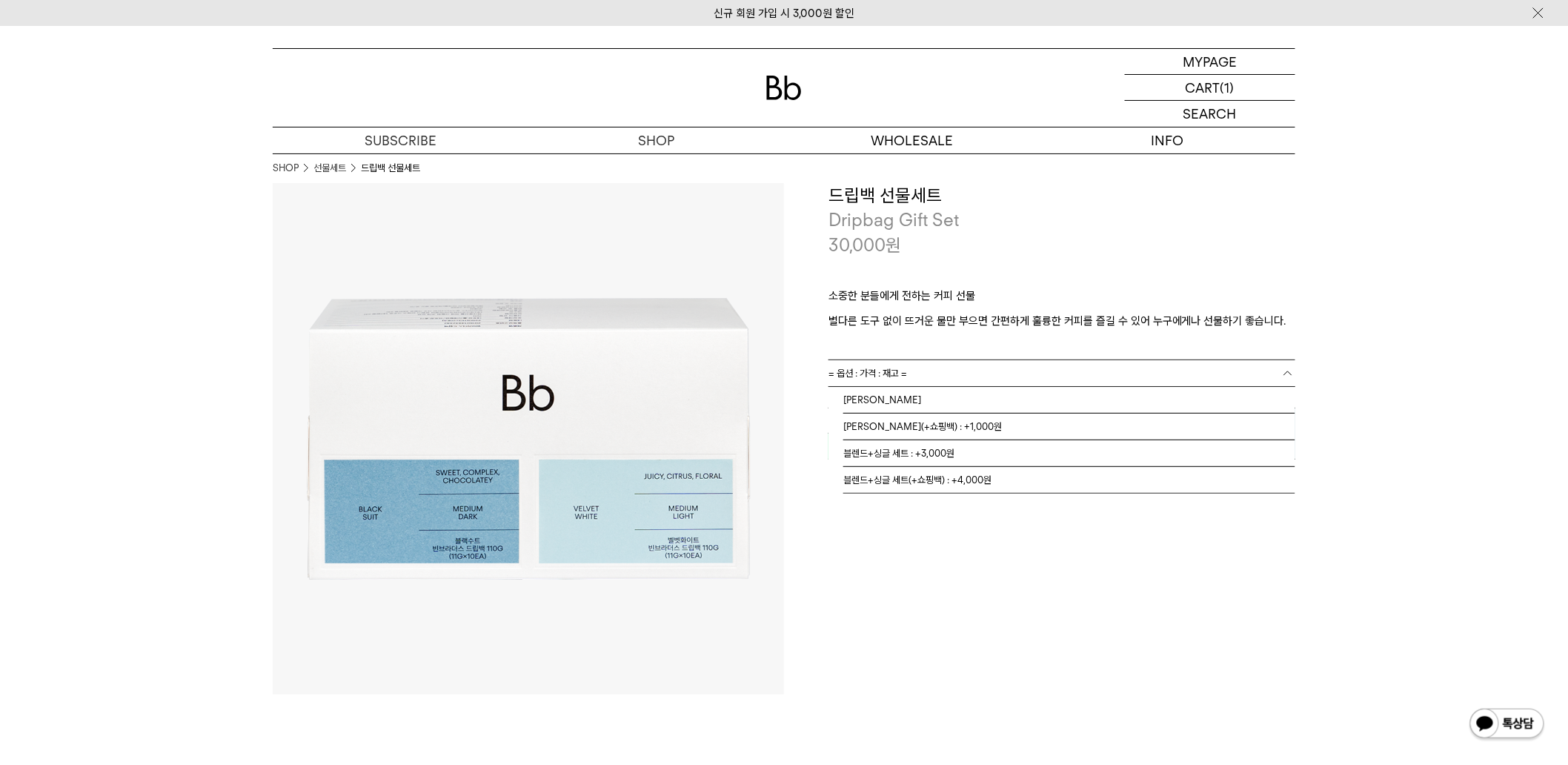
click at [936, 374] on link "= 옵션 : 가격 : 재고 =" at bounding box center [1061, 373] width 467 height 26
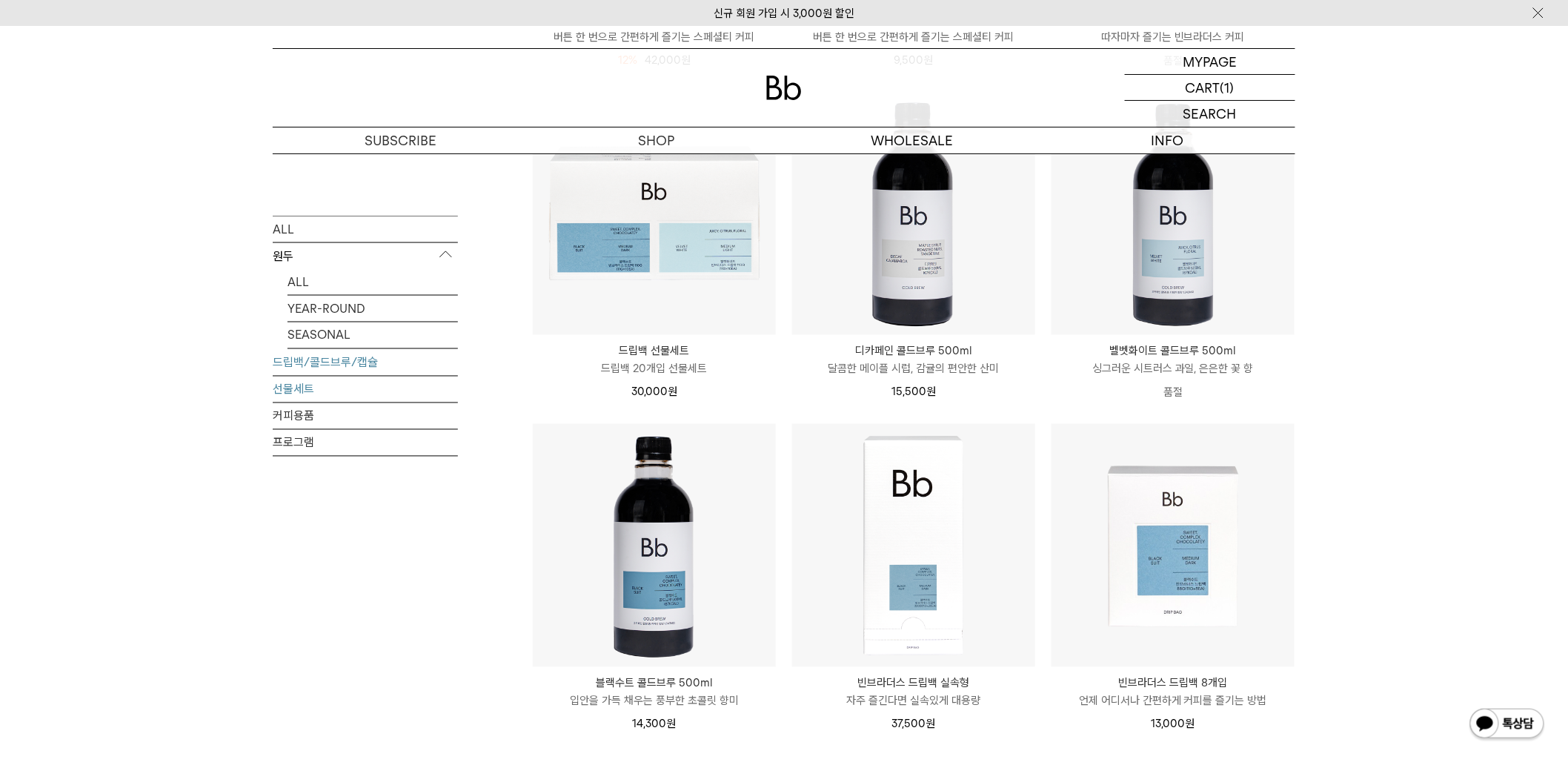
click at [320, 390] on link "선물세트" at bounding box center [364, 388] width 185 height 26
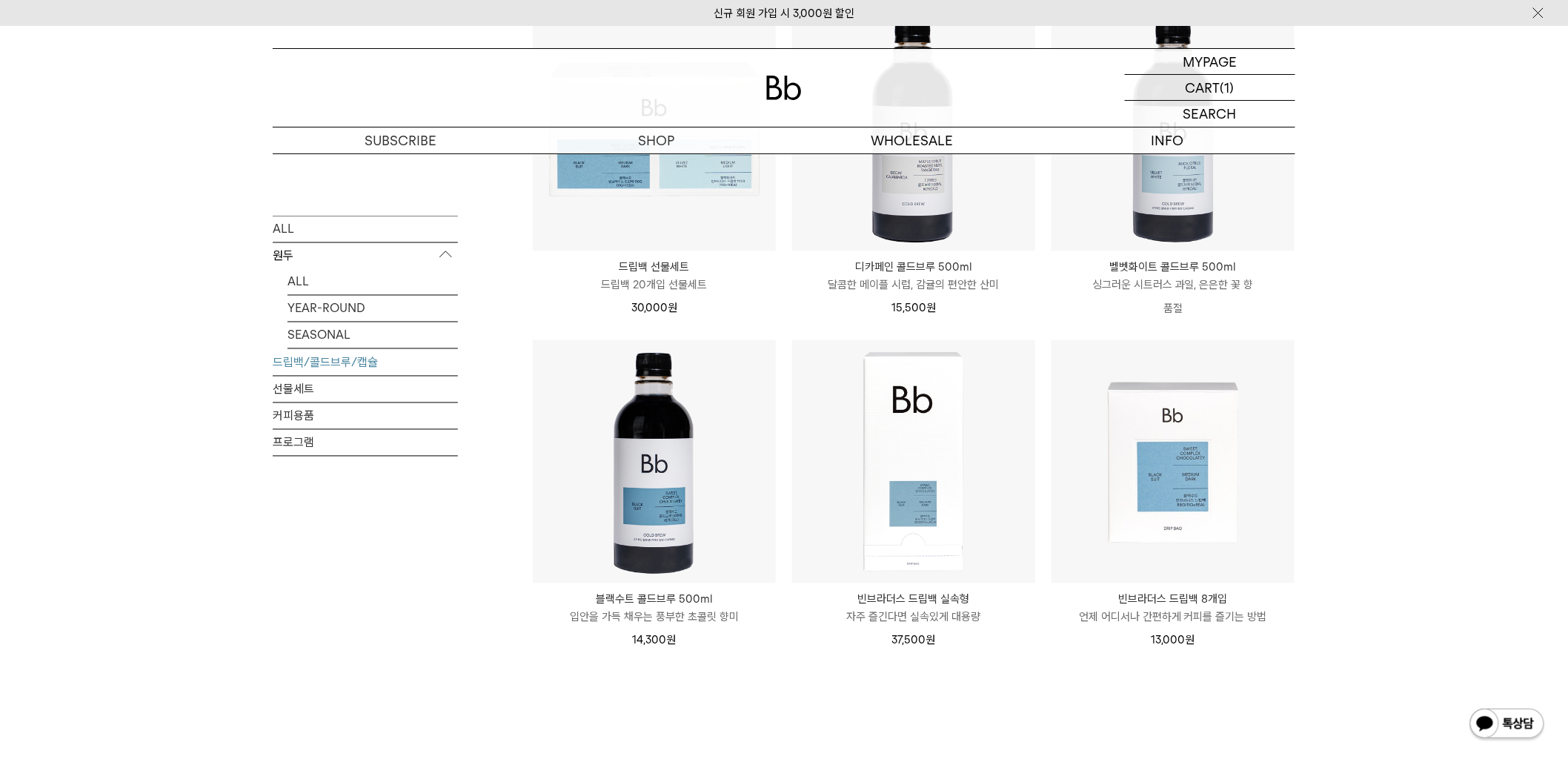
scroll to position [522, 0]
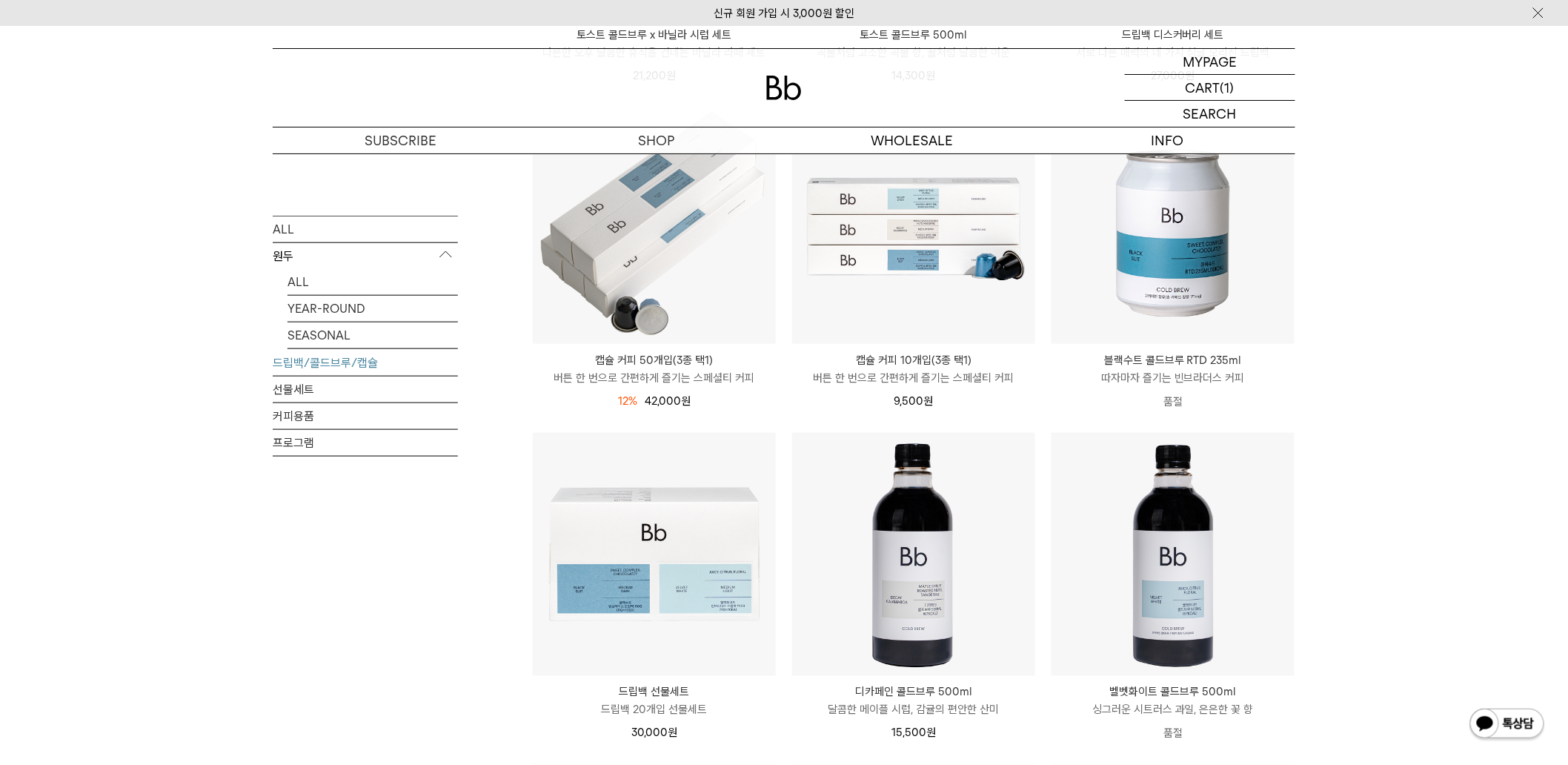
drag, startPoint x: 100, startPoint y: 311, endPoint x: 217, endPoint y: 53, distance: 283.3
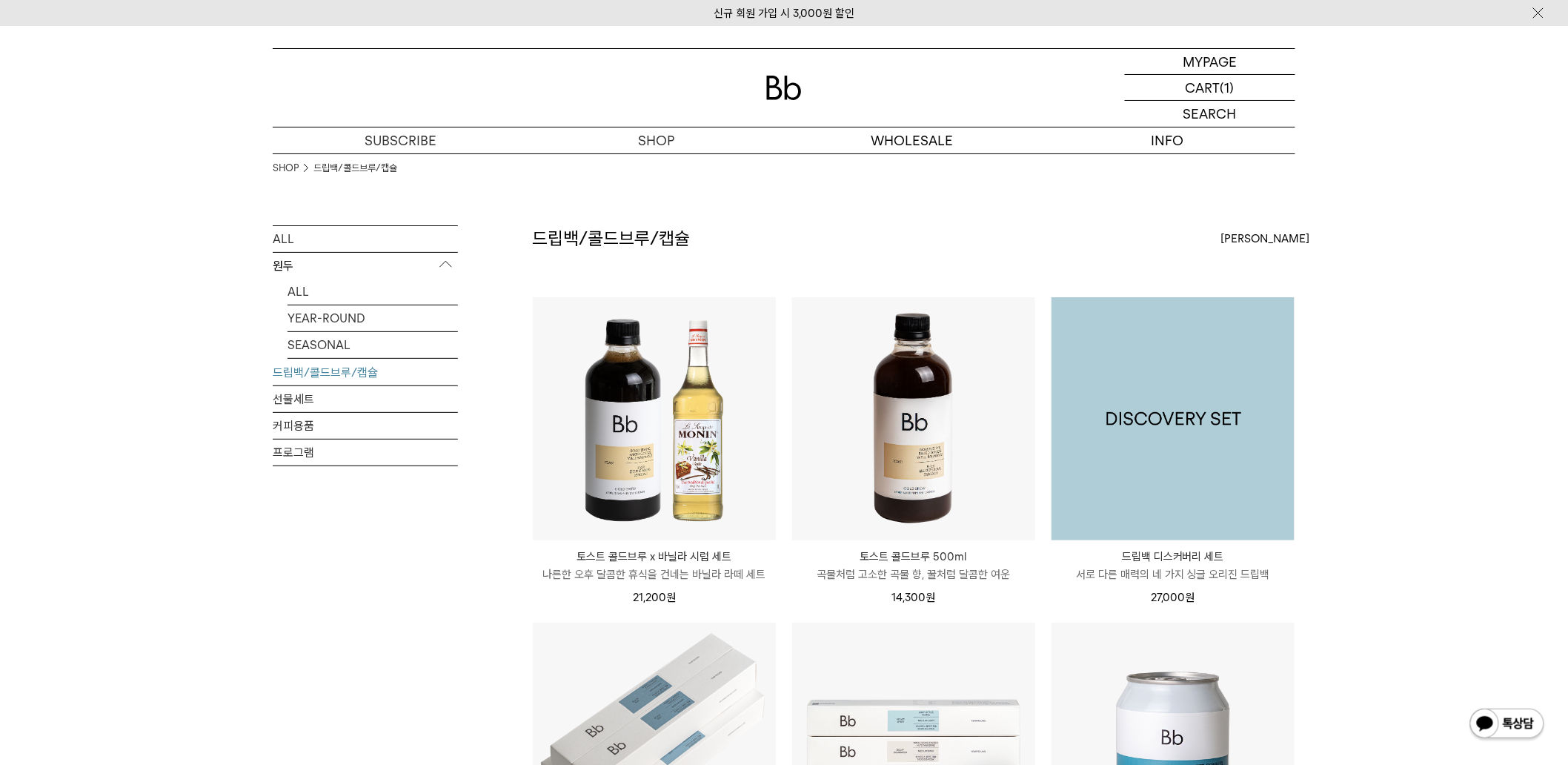
click at [1206, 488] on img at bounding box center [1172, 419] width 243 height 243
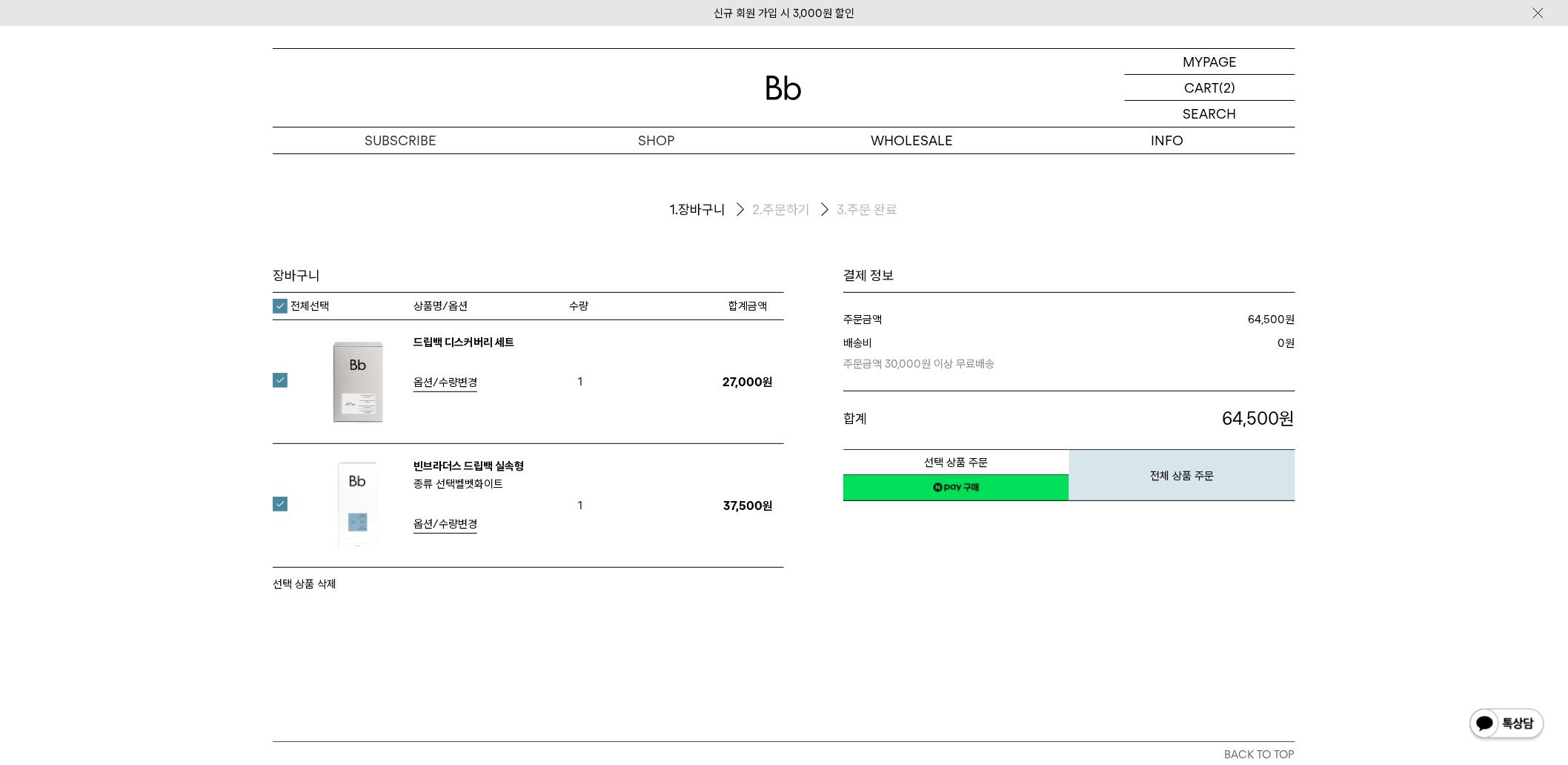
click at [469, 332] on tr "드립백 디스커버리 세트 옵션/수량변경 1 27,000원 적립금" at bounding box center [527, 382] width 511 height 123
click at [469, 345] on link "드립백 디스커버리 세트" at bounding box center [464, 343] width 101 height 13
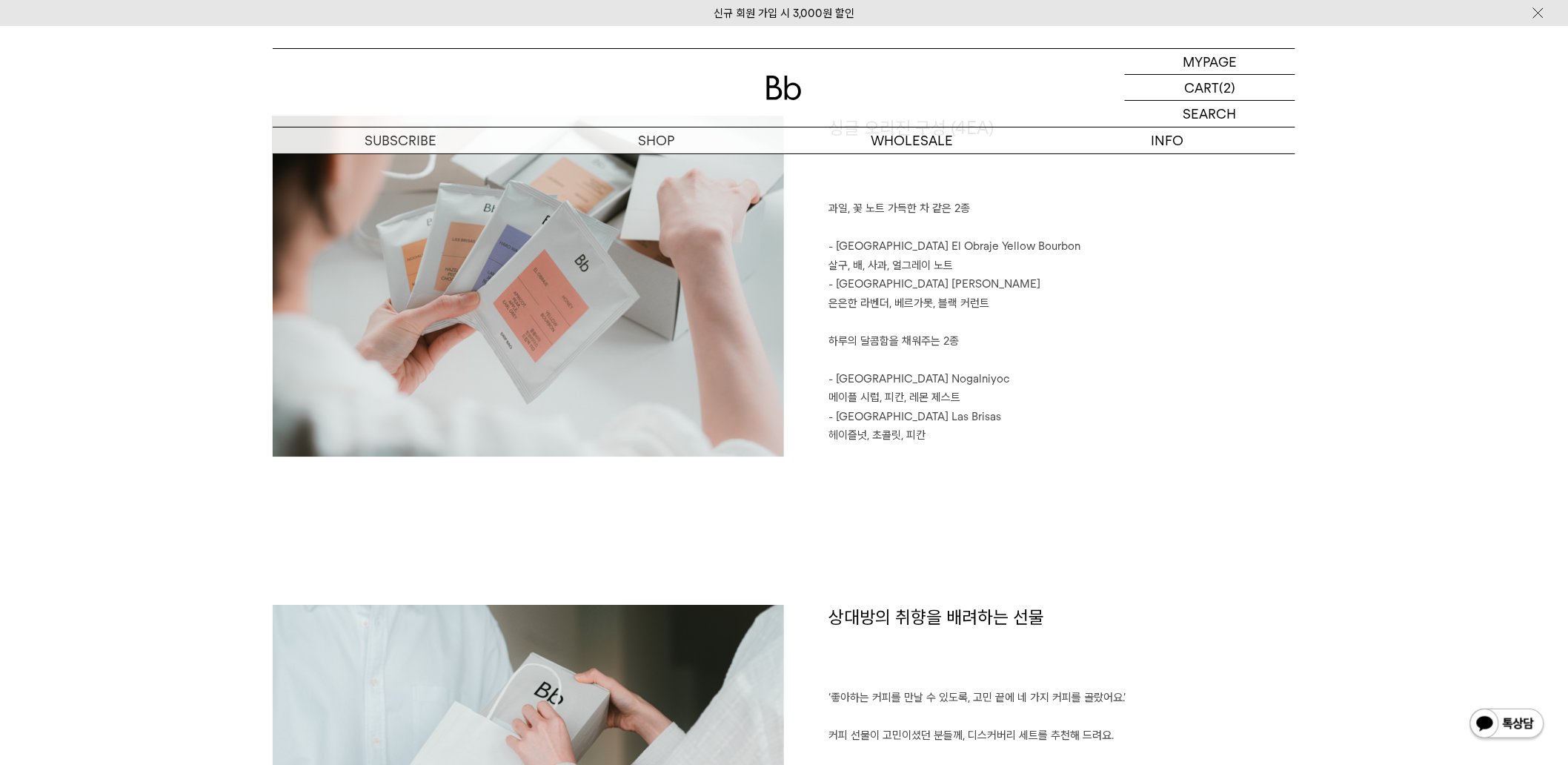
scroll to position [1776, 0]
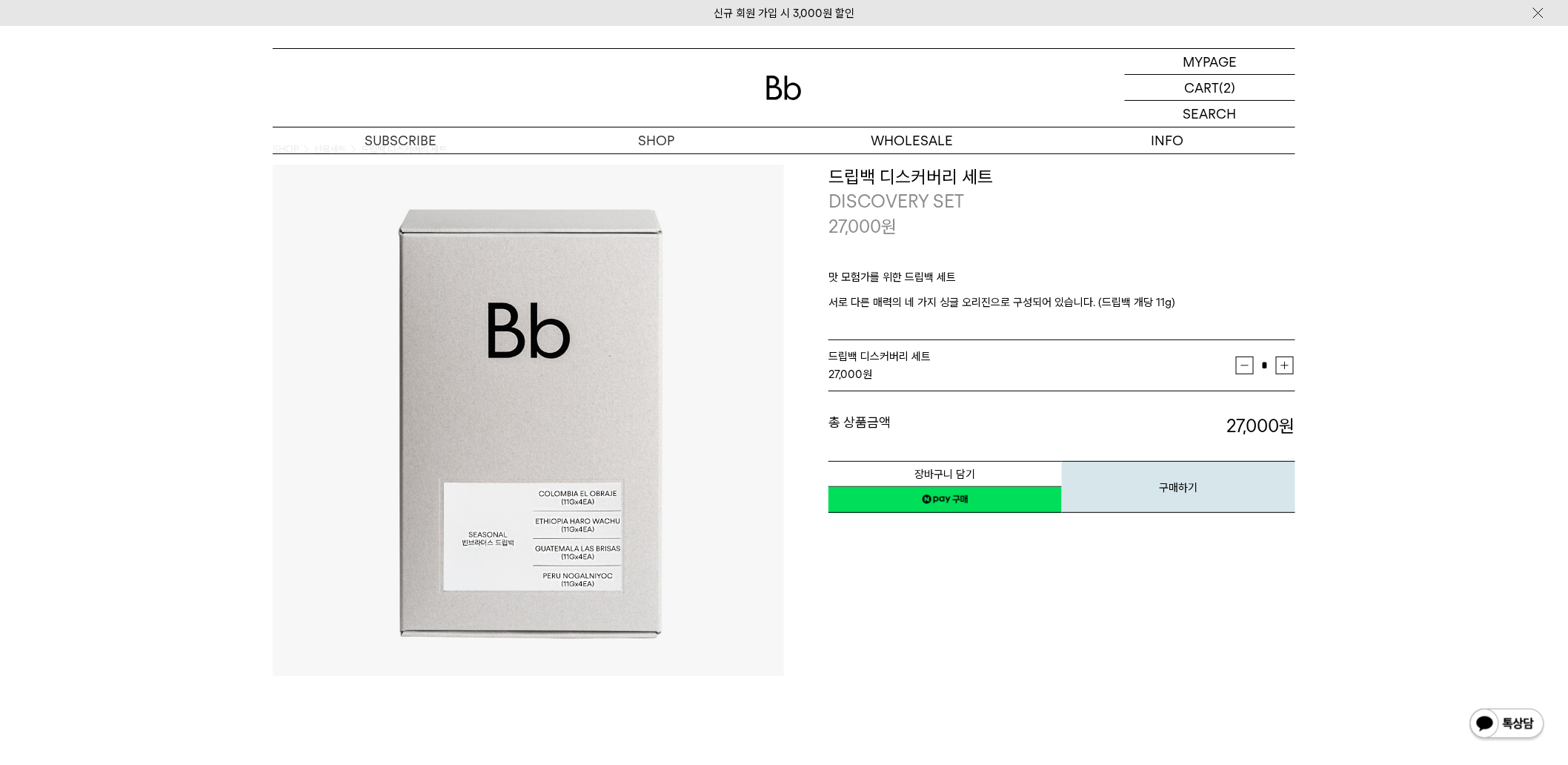
drag, startPoint x: 956, startPoint y: 556, endPoint x: 949, endPoint y: 567, distance: 13.0
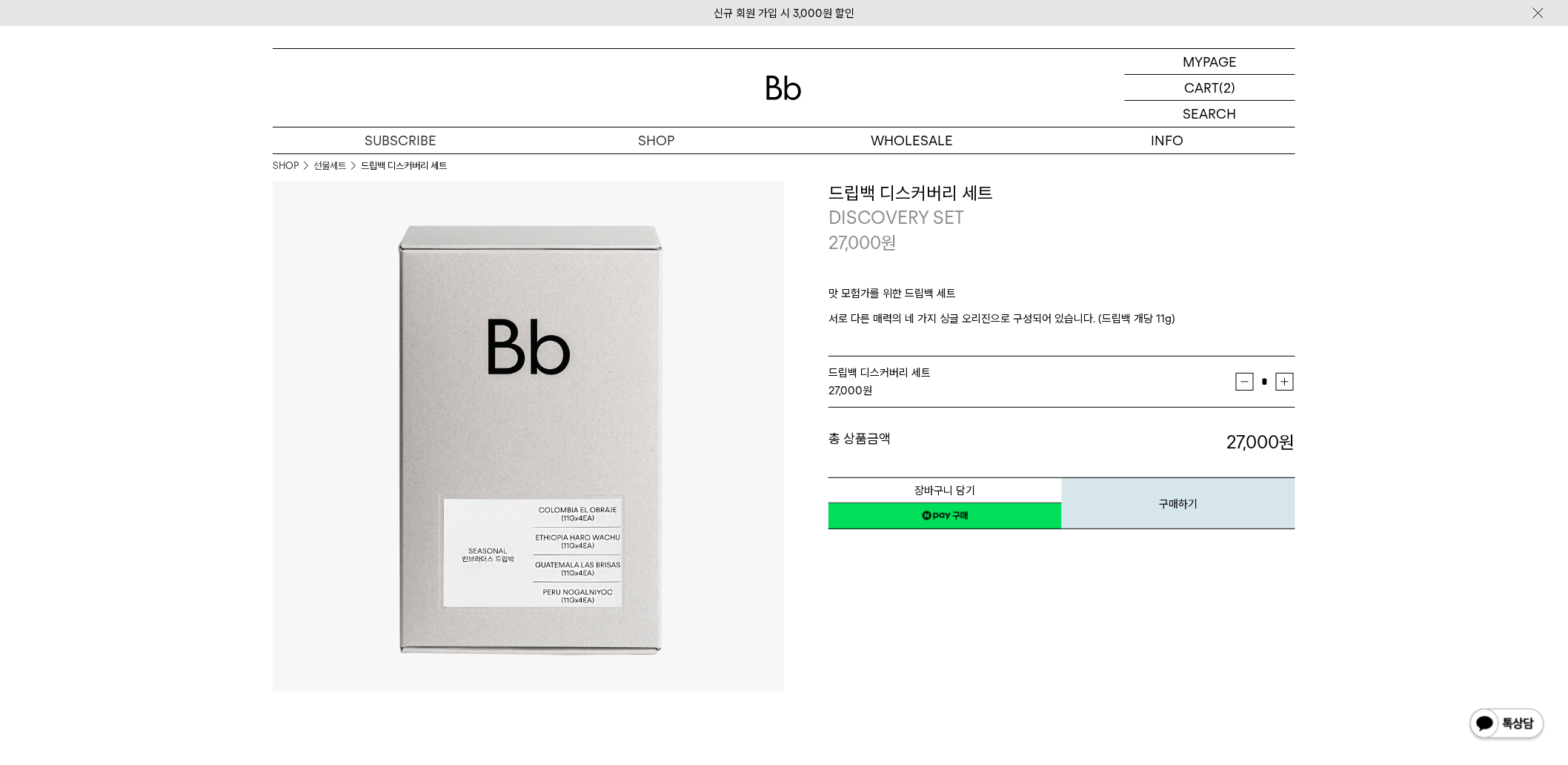
scroll to position [0, 0]
click at [1093, 397] on div "27,000 원" at bounding box center [1032, 393] width 408 height 18
click at [654, 131] on p "숍" at bounding box center [655, 140] width 255 height 26
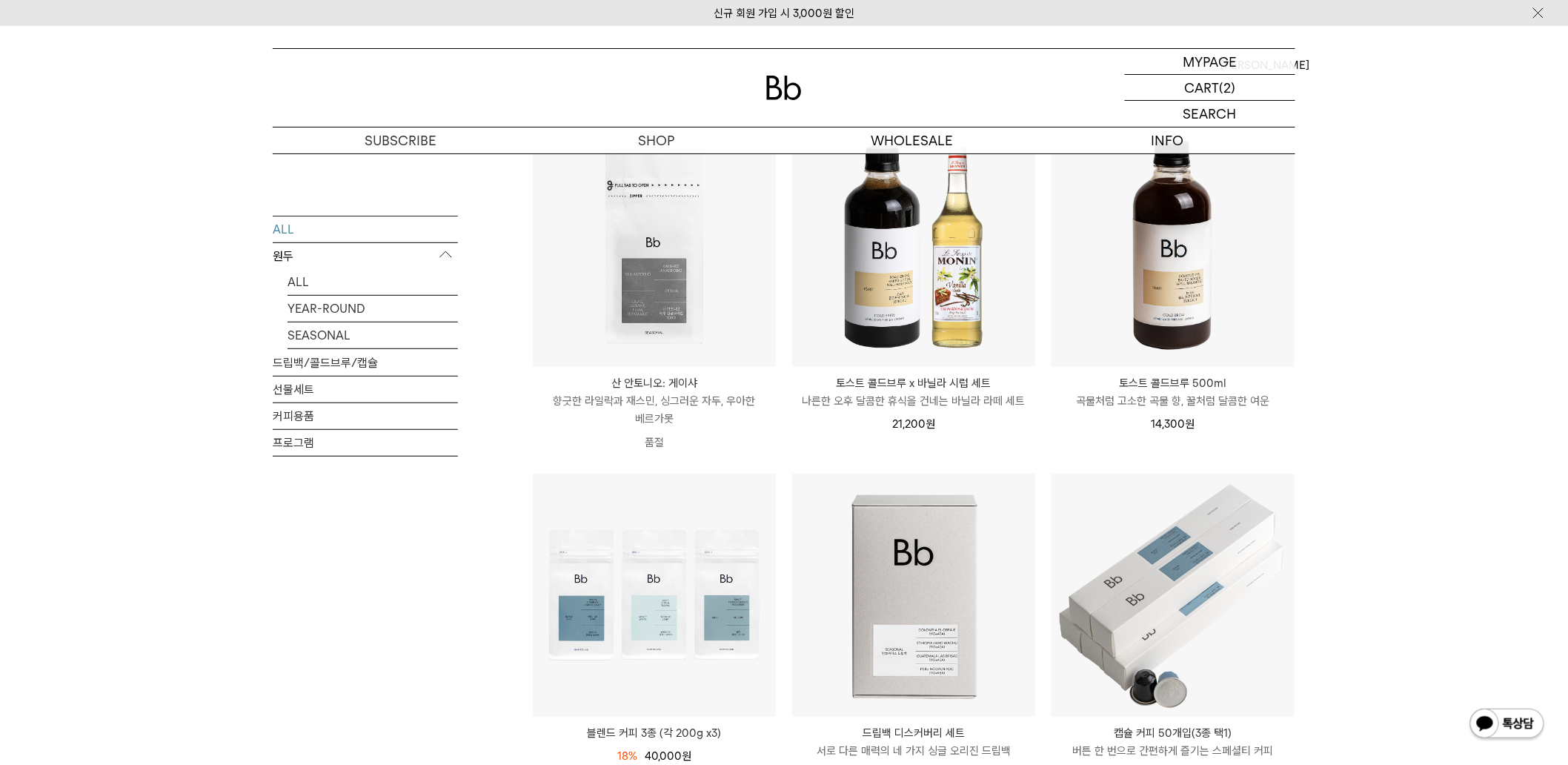
scroll to position [329, 0]
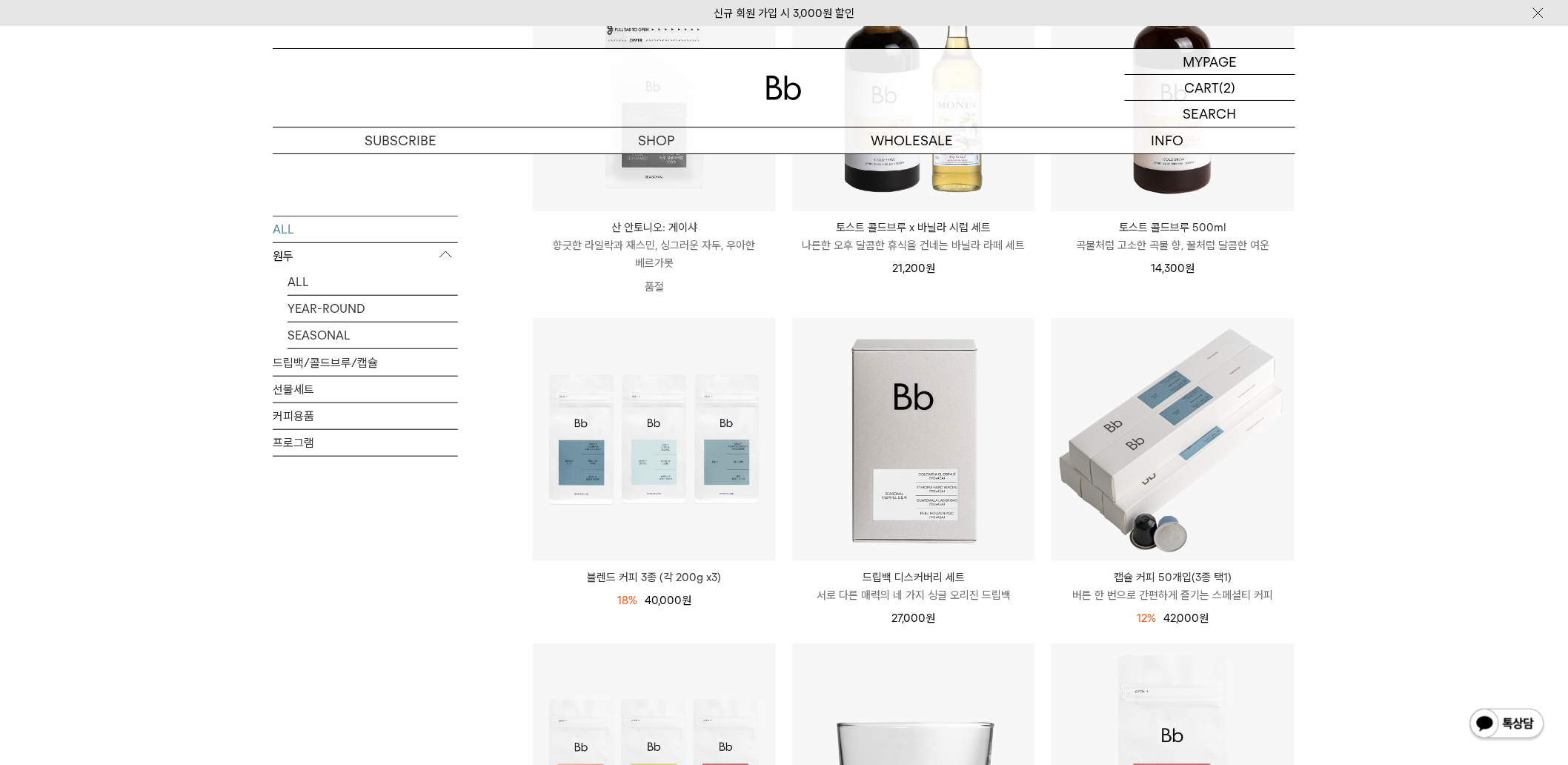
drag, startPoint x: 17, startPoint y: 201, endPoint x: 9, endPoint y: 212, distance: 13.6
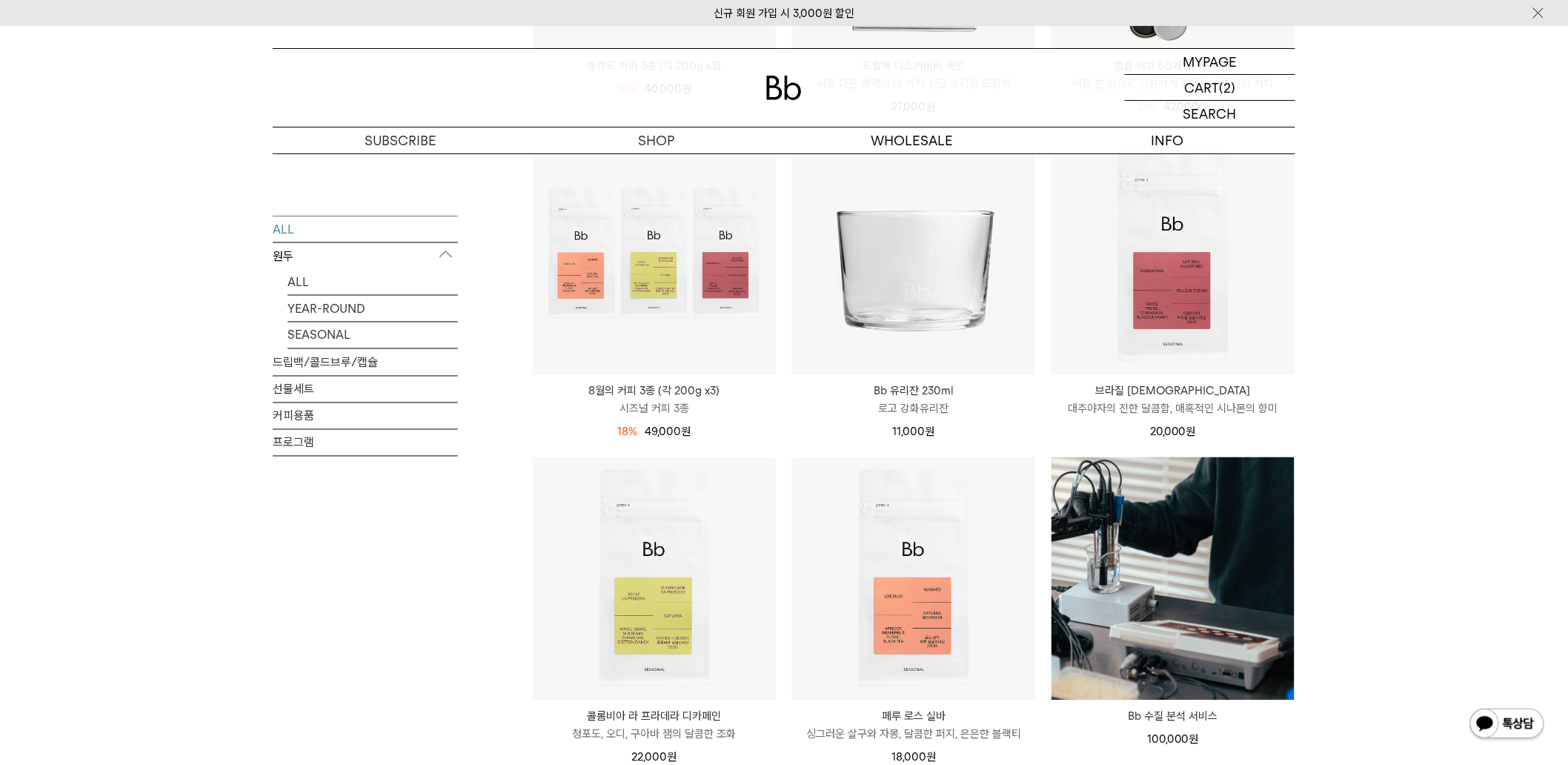
scroll to position [988, 0]
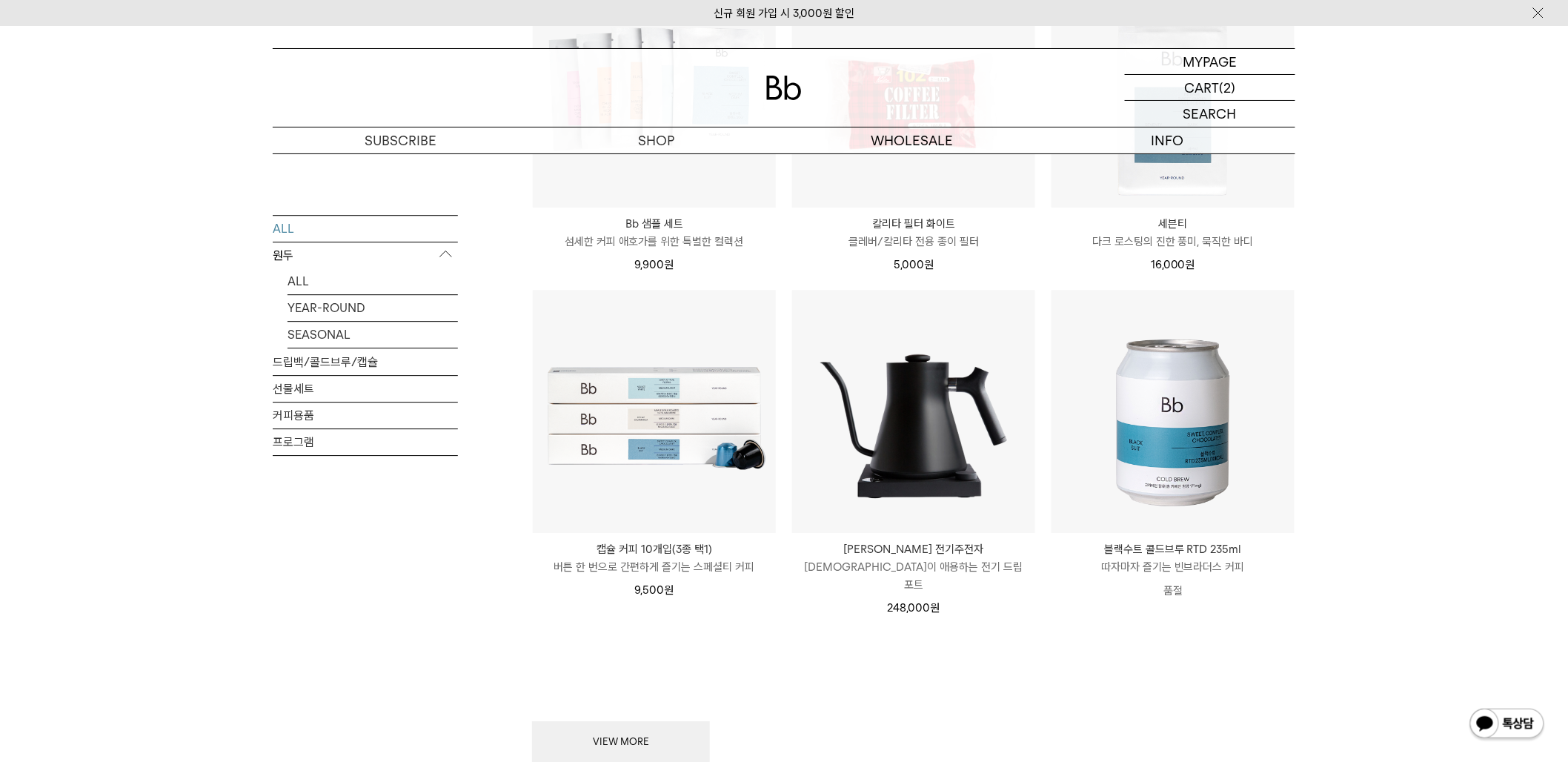
drag, startPoint x: 23, startPoint y: 337, endPoint x: 23, endPoint y: 386, distance: 49.0
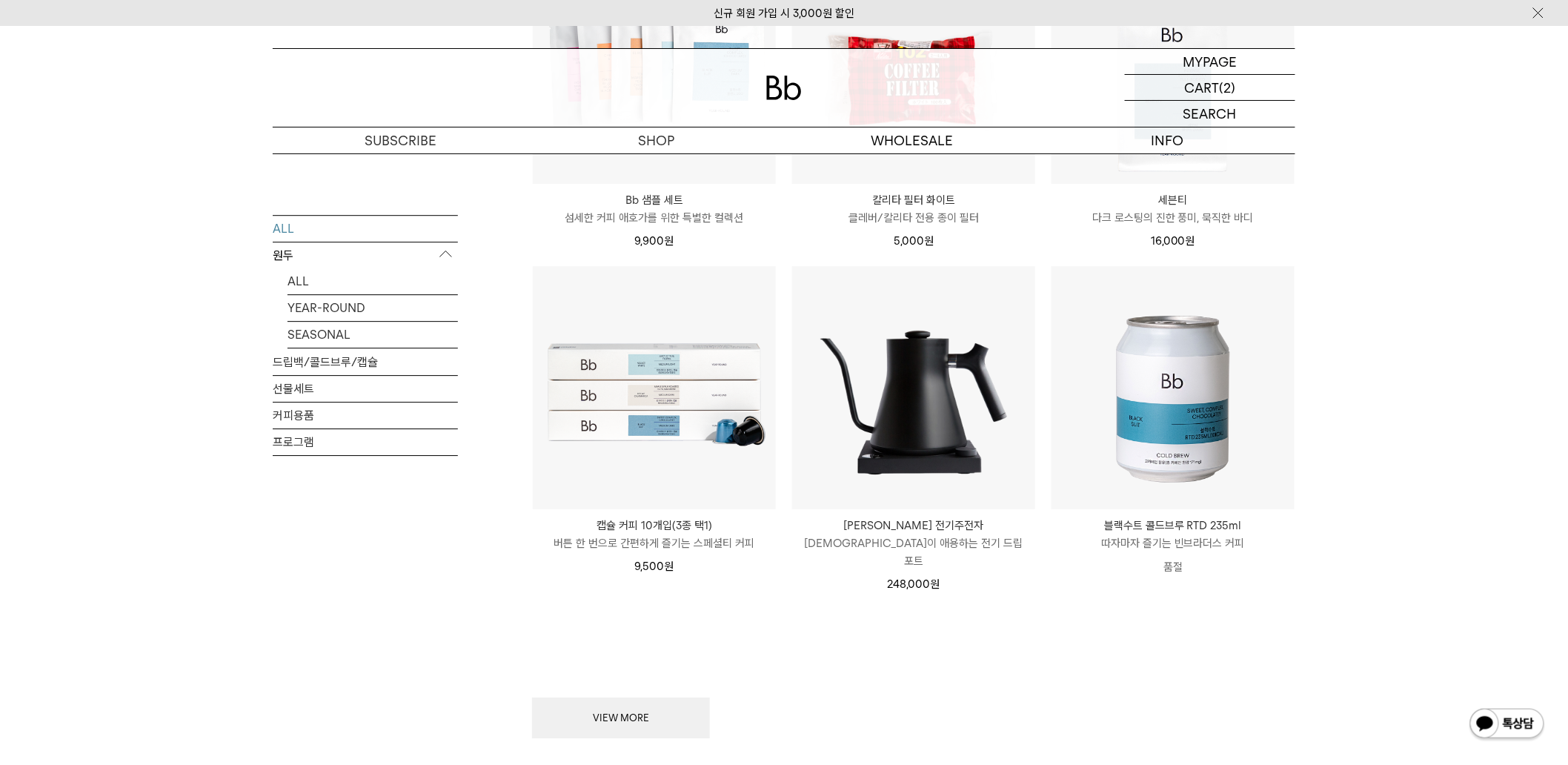
scroll to position [2076, 0]
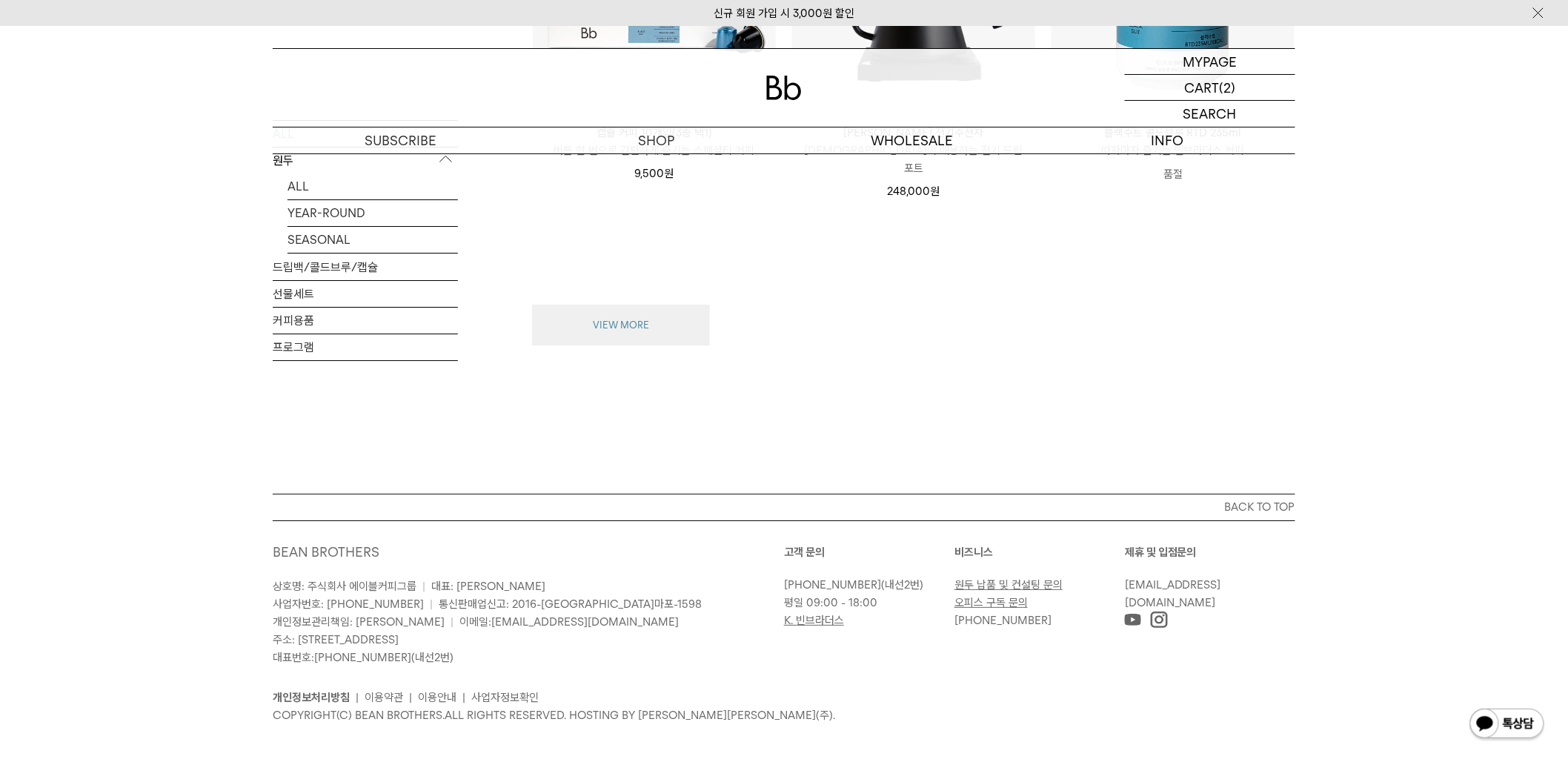
click at [655, 309] on button "VIEW MORE" at bounding box center [620, 326] width 177 height 42
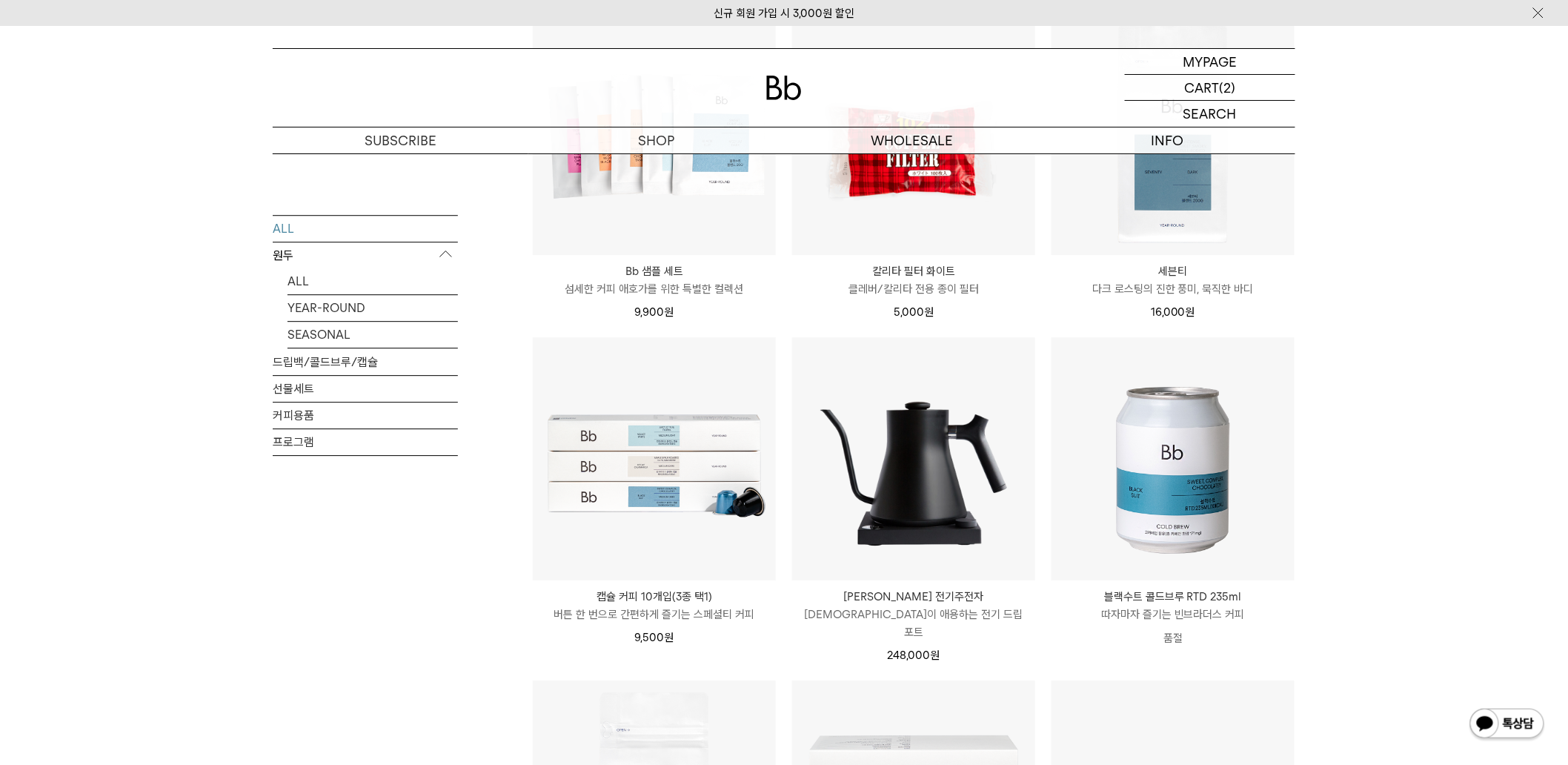
scroll to position [0, 0]
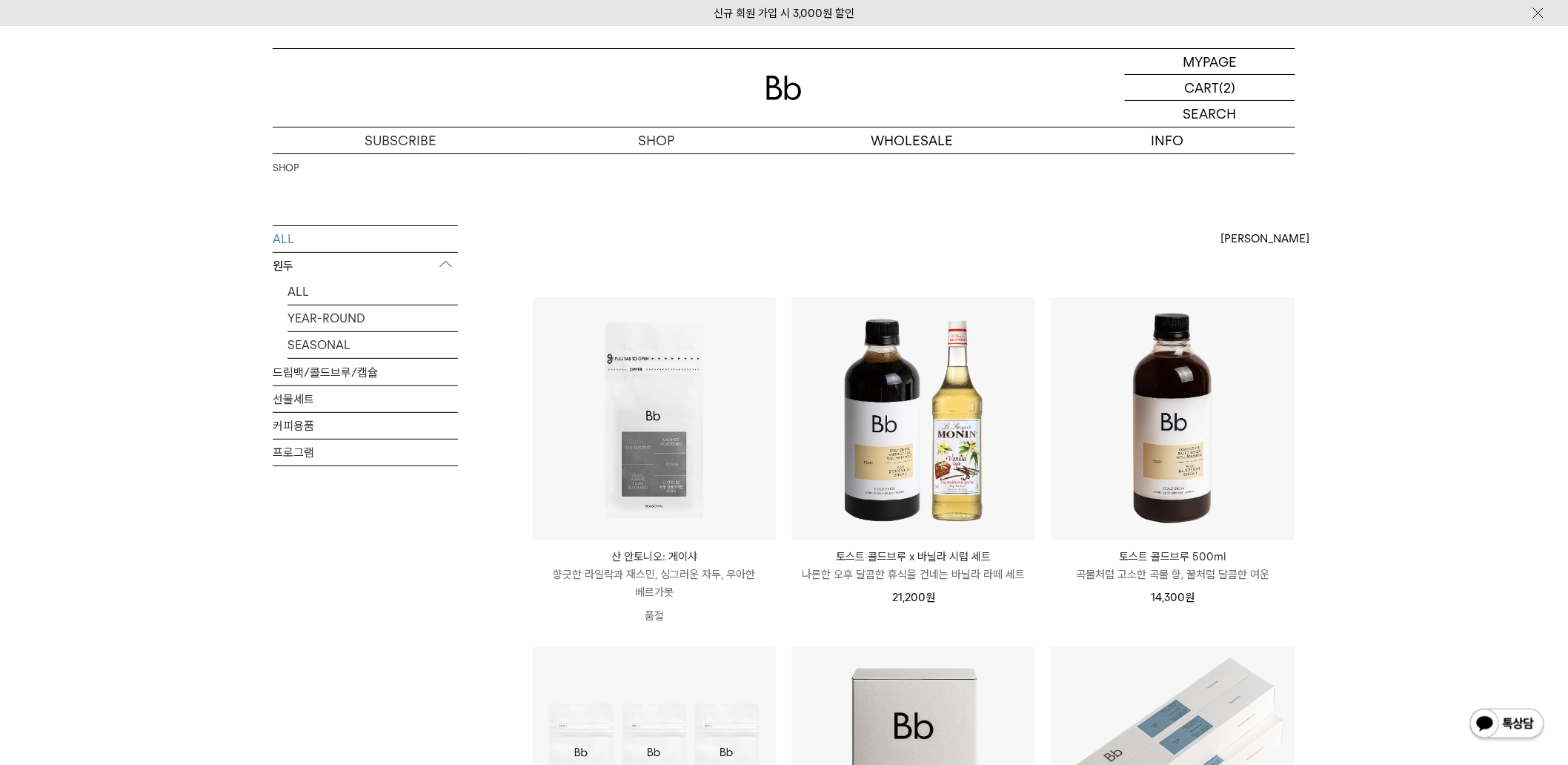
drag, startPoint x: 188, startPoint y: 520, endPoint x: 480, endPoint y: 86, distance: 523.1
click at [305, 300] on link "ALL" at bounding box center [373, 291] width 171 height 26
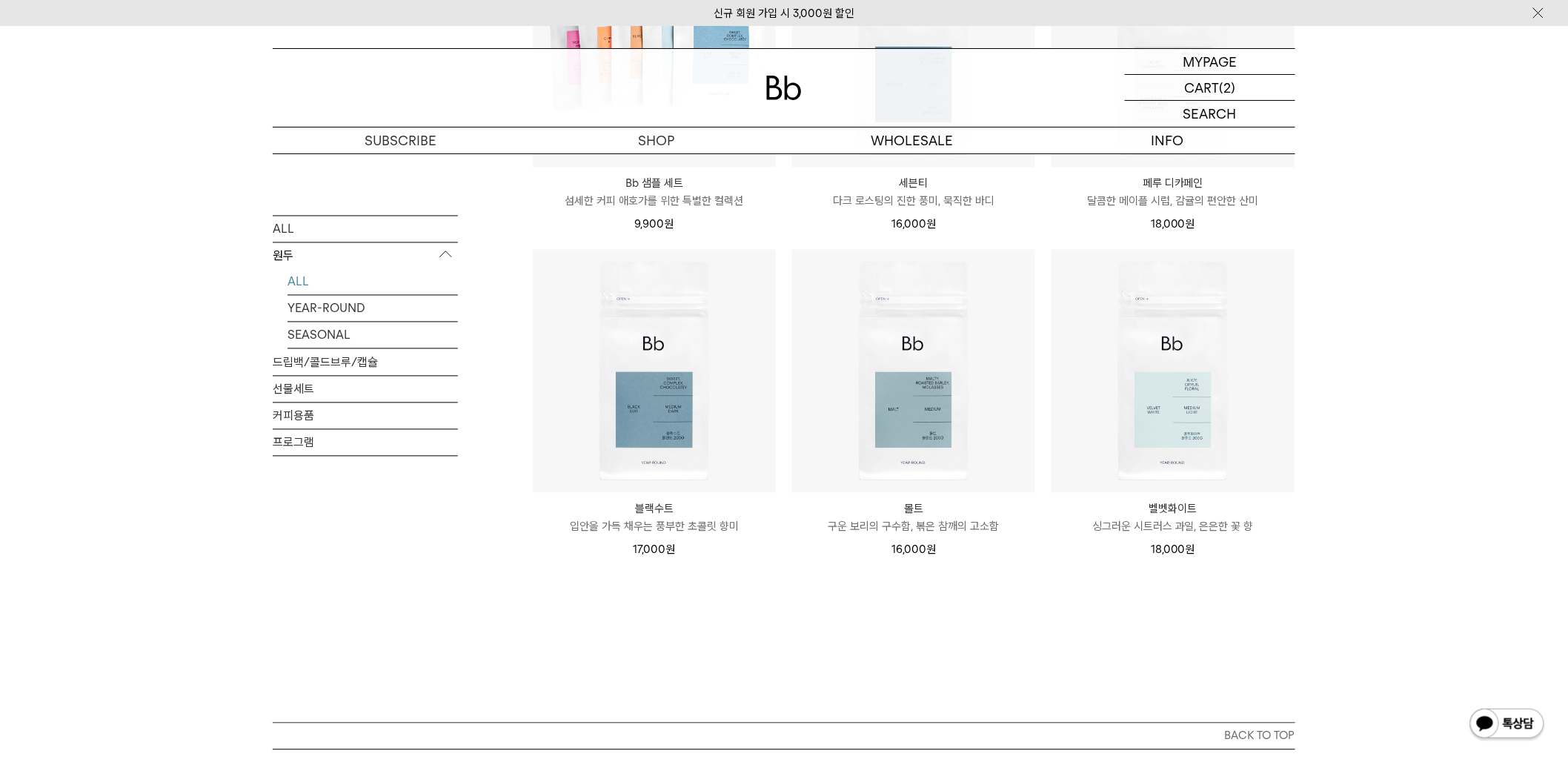
scroll to position [1208, 0]
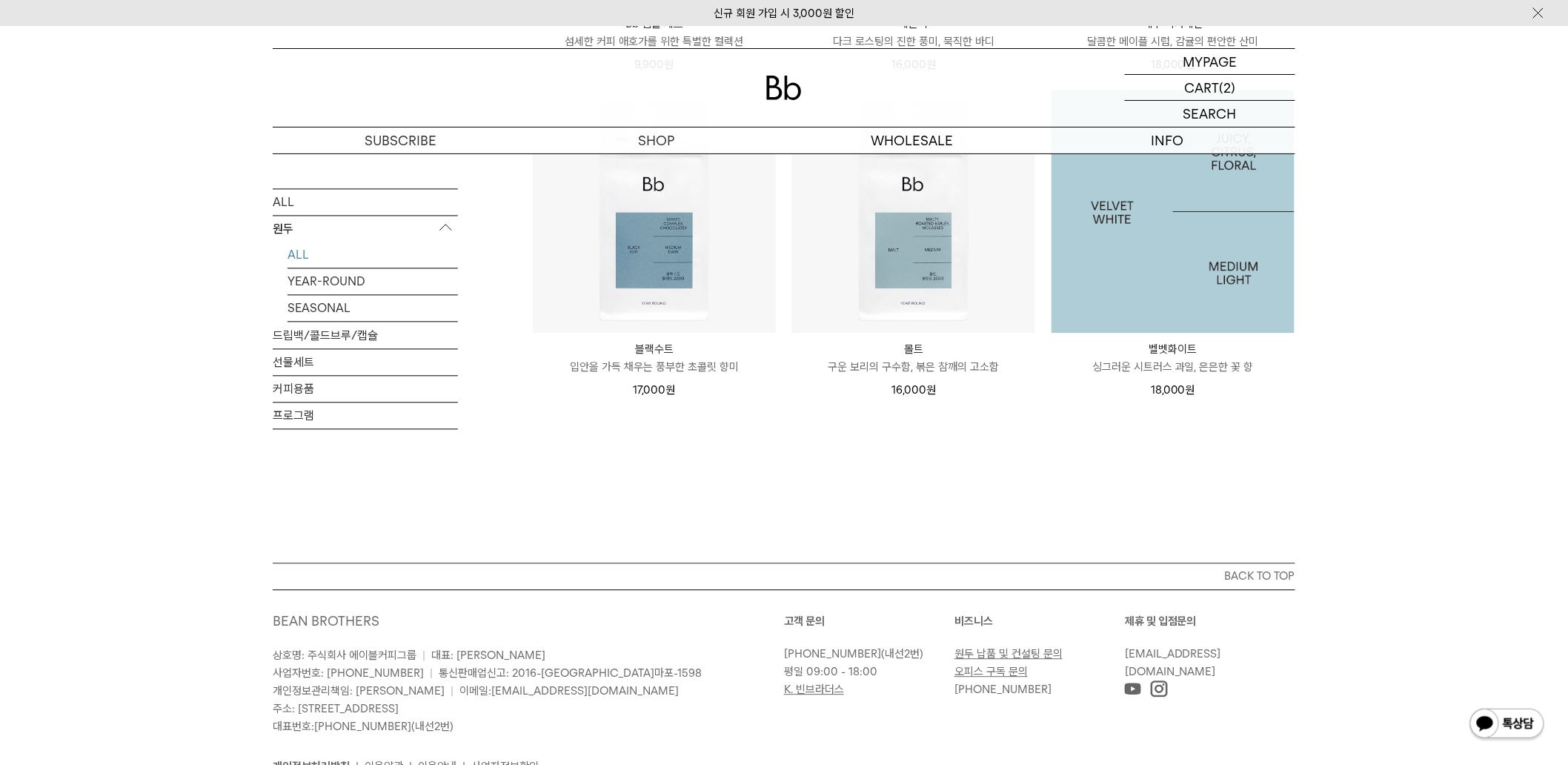
click at [1153, 269] on img at bounding box center [1172, 212] width 243 height 243
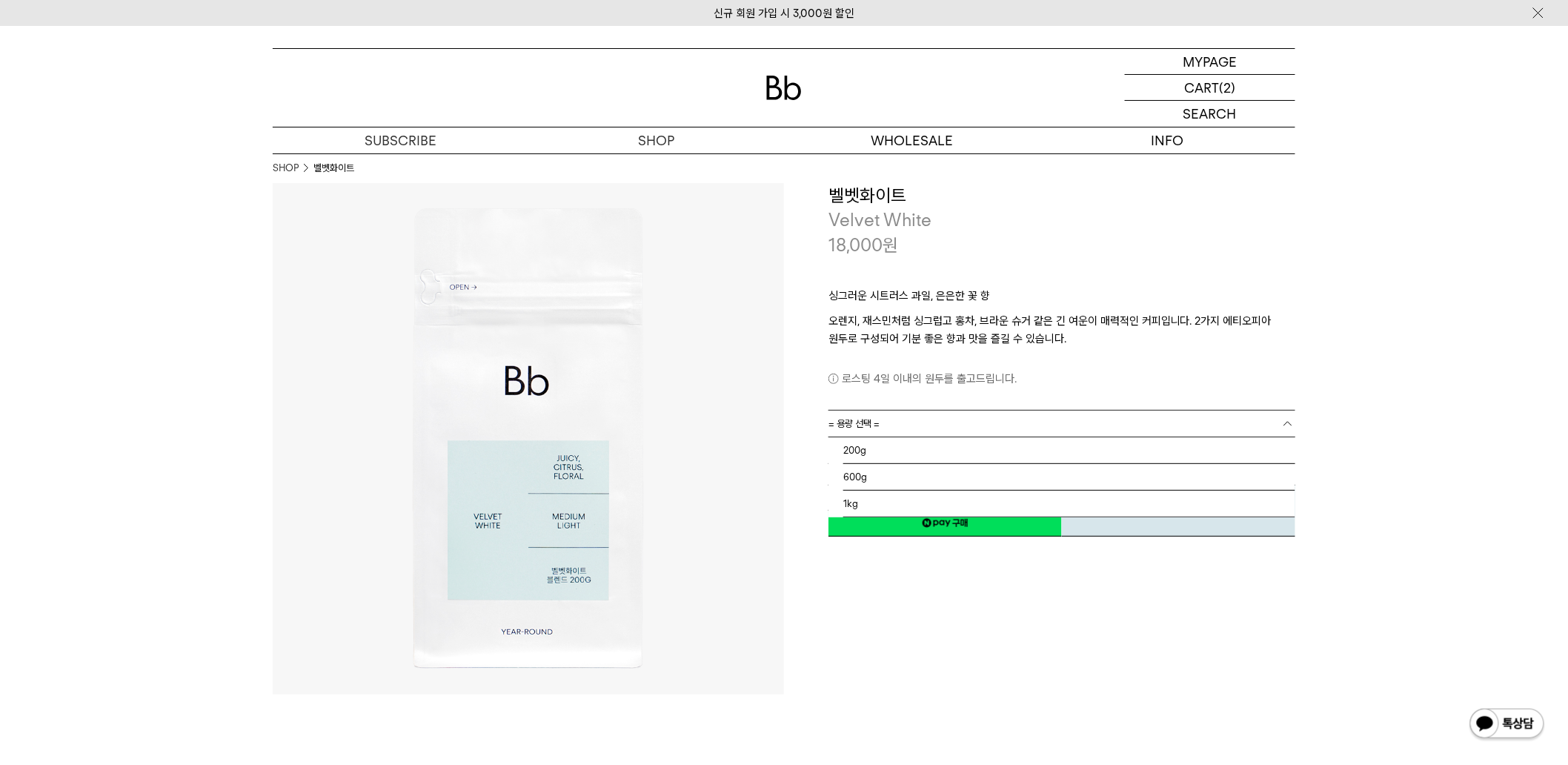
click at [892, 422] on link "= 용량 선택 =" at bounding box center [1061, 423] width 467 height 26
click at [882, 449] on li "200g" at bounding box center [1069, 451] width 452 height 27
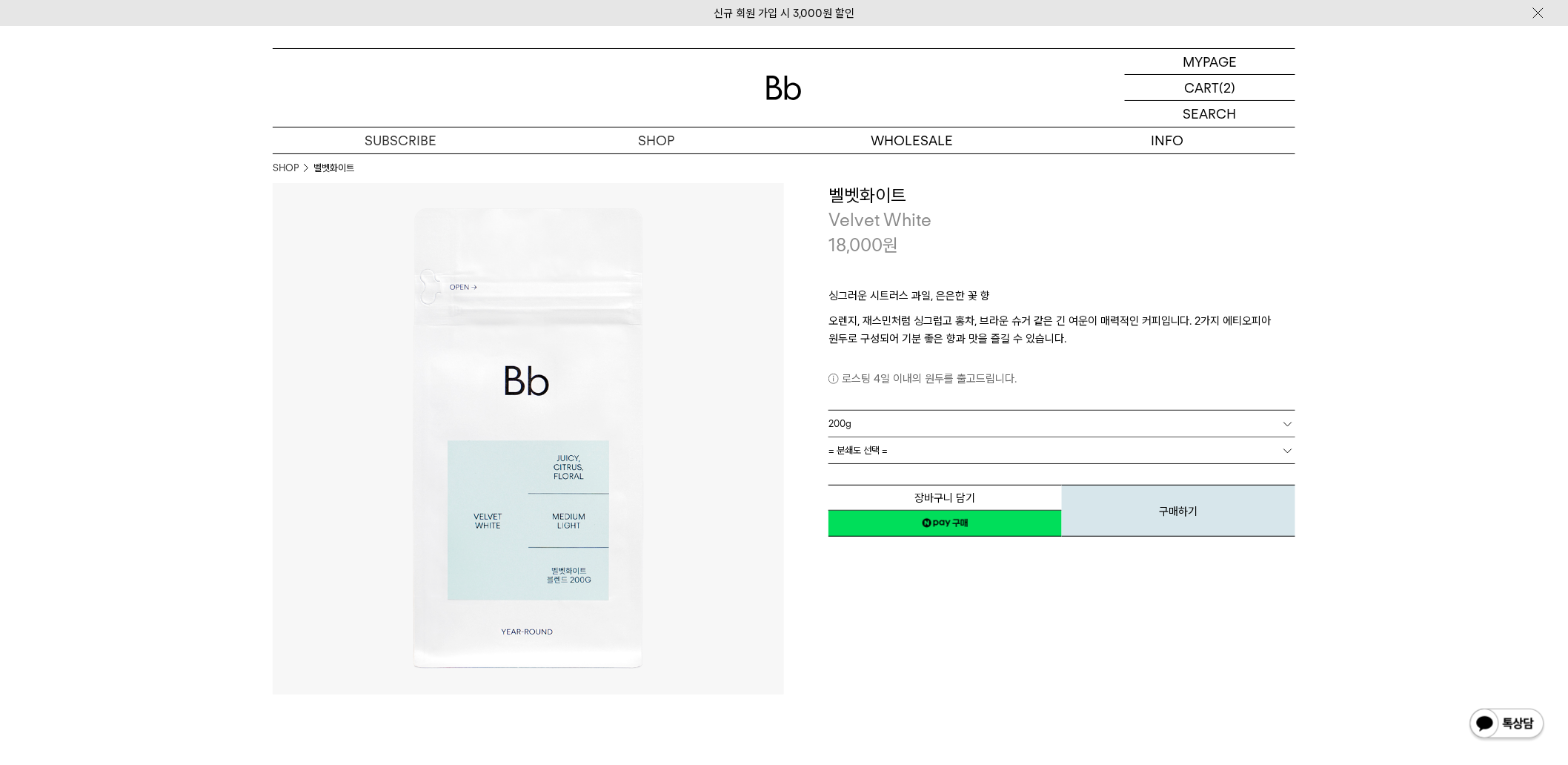
click at [882, 449] on span "= 분쇄도 선택 =" at bounding box center [858, 450] width 59 height 26
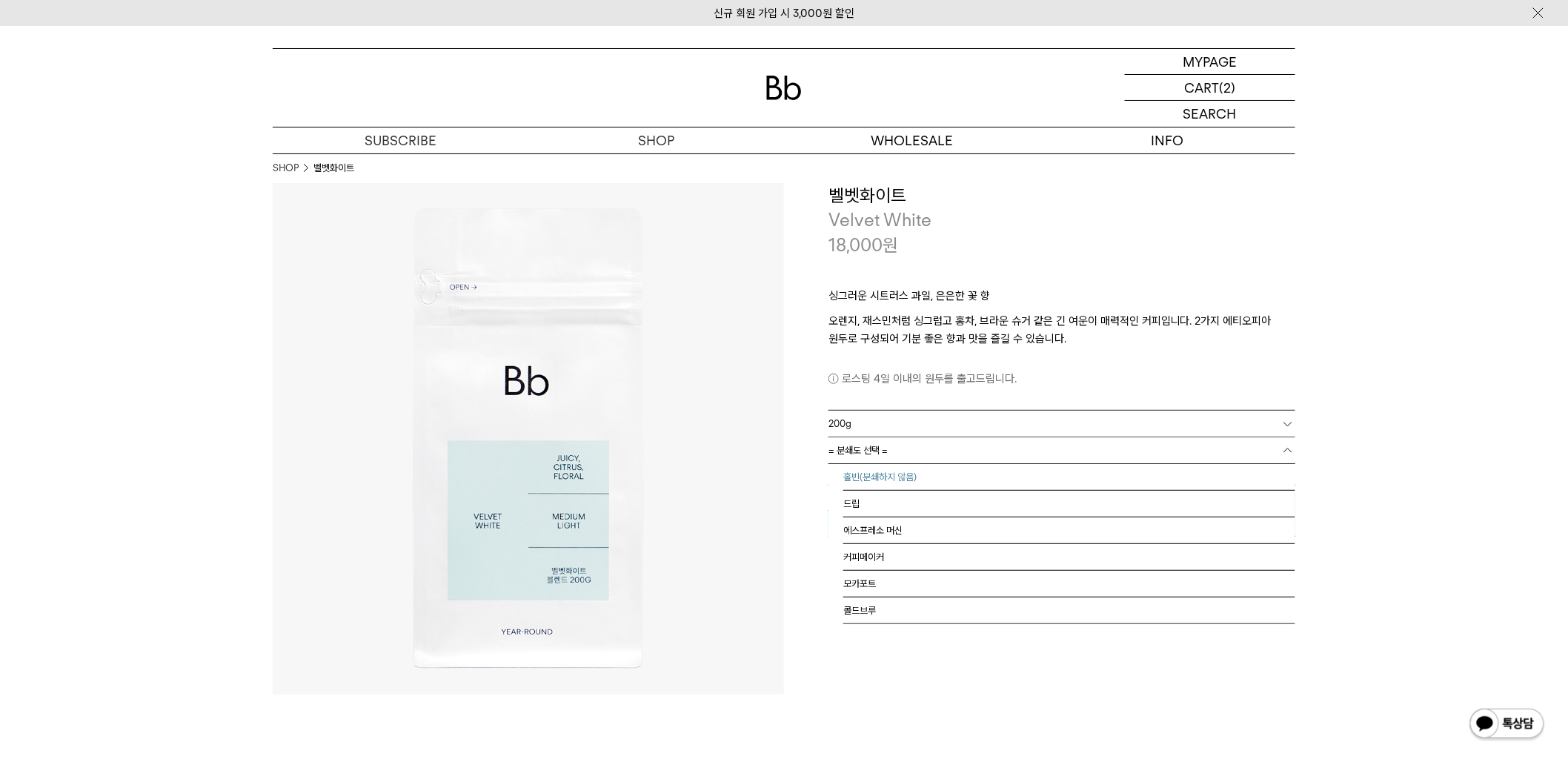
click at [873, 479] on li "홀빈(분쇄하지 않음)" at bounding box center [1069, 477] width 452 height 27
